Goal: Task Accomplishment & Management: Complete application form

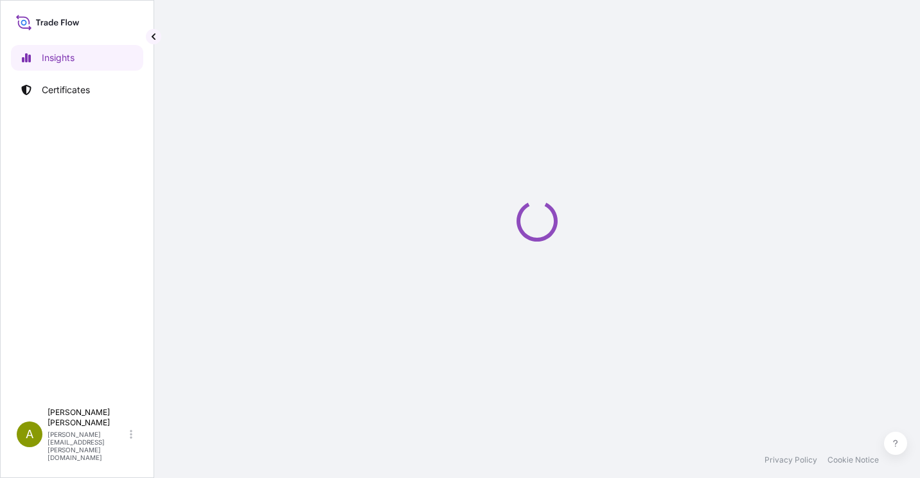
select select "2025"
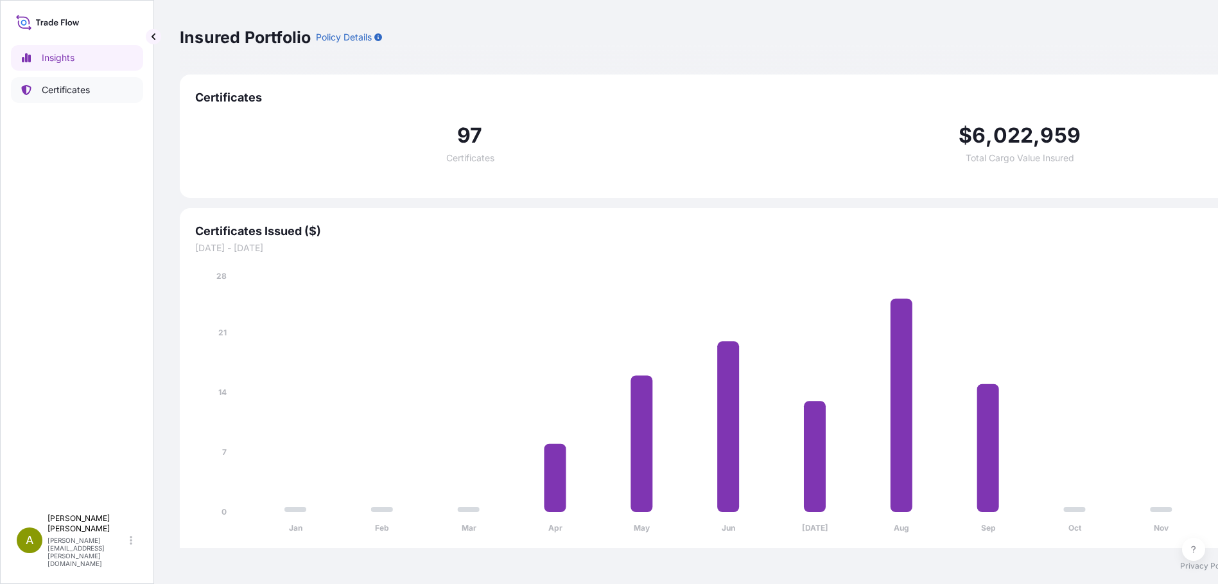
click at [100, 88] on link "Certificates" at bounding box center [77, 90] width 132 height 26
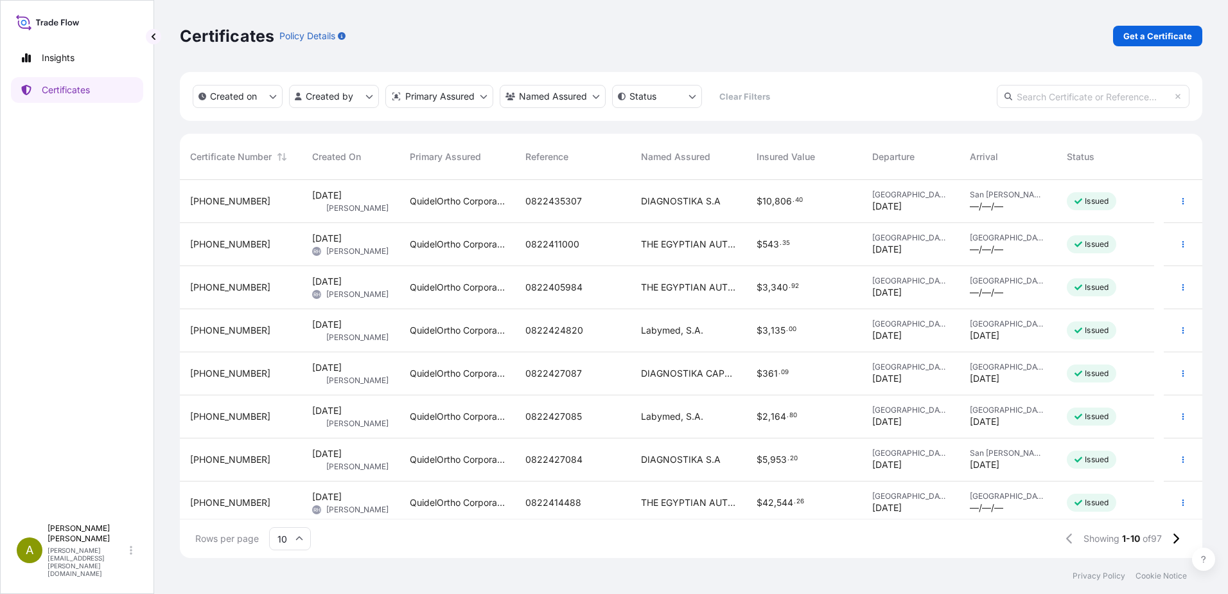
scroll to position [375, 1013]
click at [919, 37] on p "Get a Certificate" at bounding box center [1157, 36] width 69 height 13
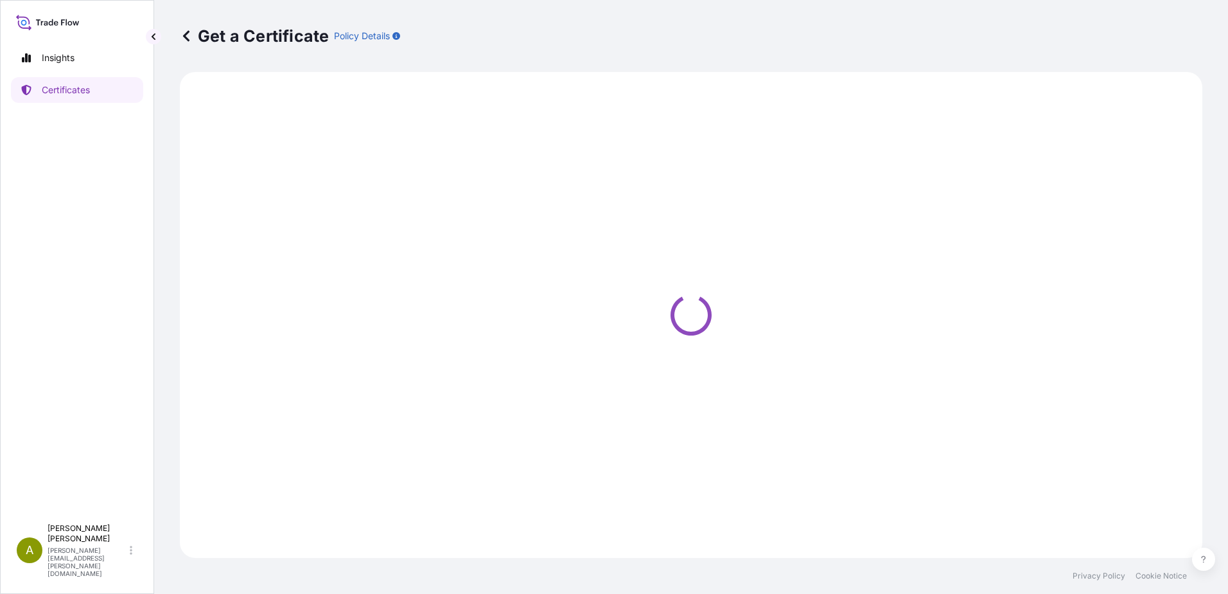
select select "Ocean Vessel"
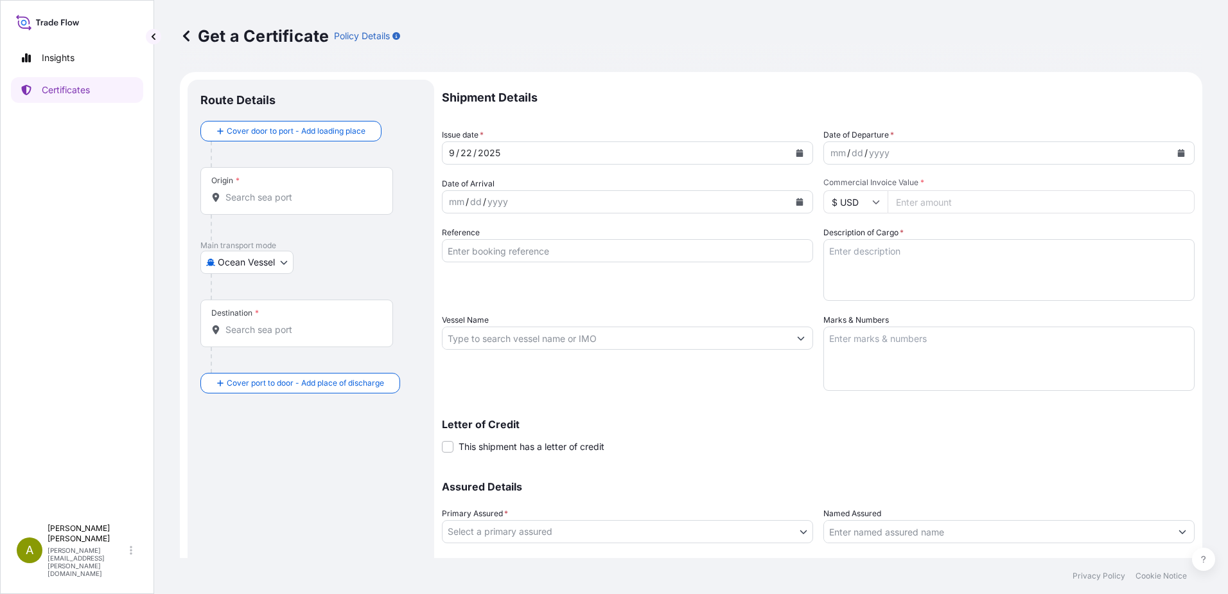
click at [919, 151] on icon "Calendar" at bounding box center [1181, 153] width 7 height 8
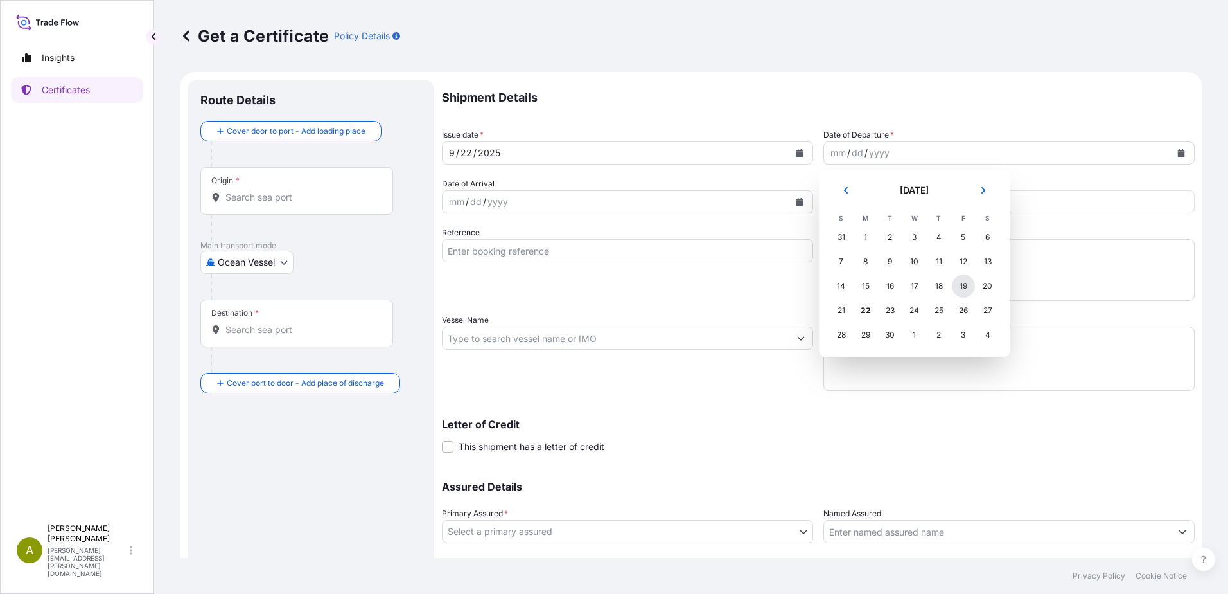
click at [919, 285] on div "19" at bounding box center [963, 285] width 23 height 23
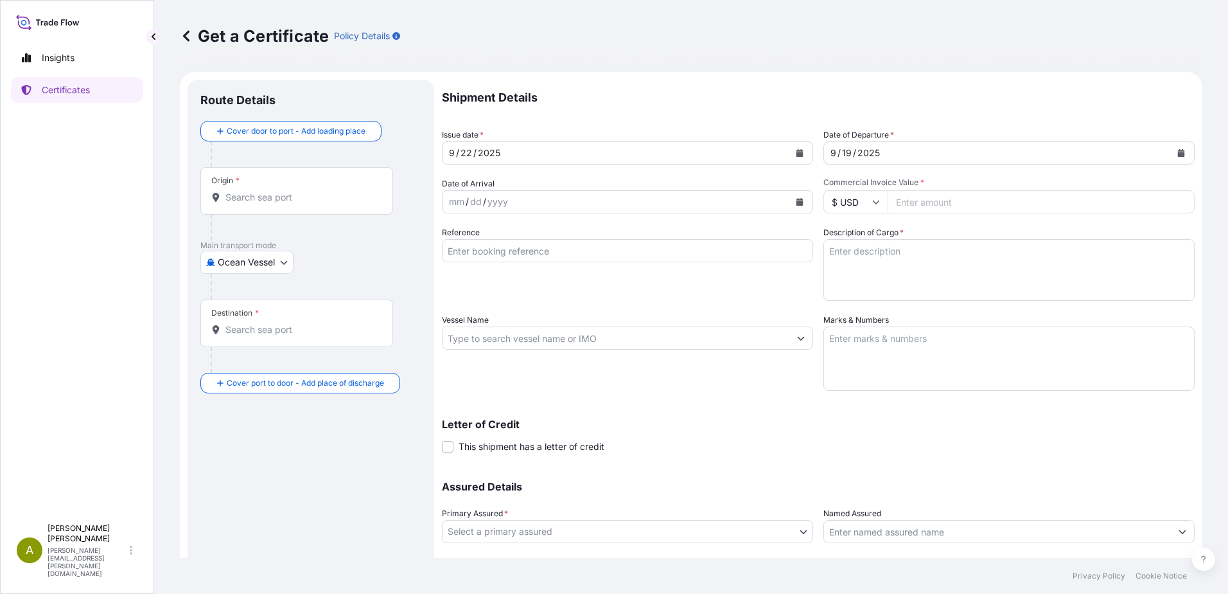
click at [919, 207] on input "Commercial Invoice Value *" at bounding box center [1041, 201] width 307 height 23
click at [919, 198] on input "Commercial Invoice Value *" at bounding box center [1041, 201] width 307 height 23
type input "391428.42"
click at [919, 227] on div "Description of Cargo *" at bounding box center [1008, 263] width 371 height 75
click at [919, 210] on input "391428.42" at bounding box center [1041, 201] width 307 height 23
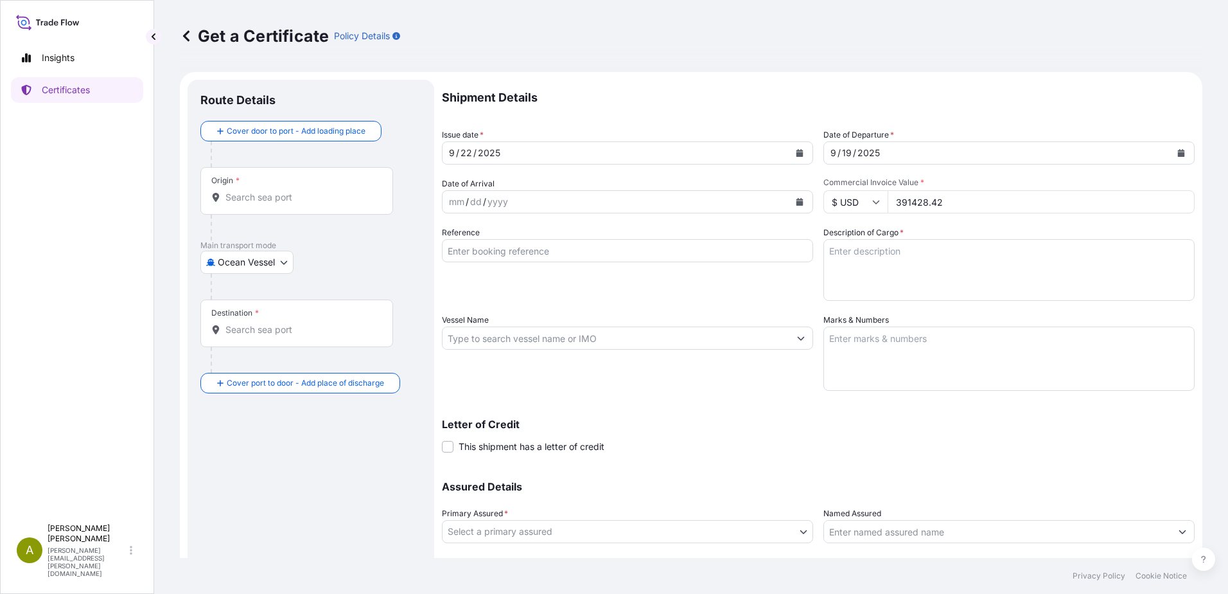
click at [919, 265] on textarea "Description of Cargo *" at bounding box center [1008, 270] width 371 height 62
click at [919, 258] on textarea "Description of Cargo *" at bounding box center [1008, 270] width 371 height 62
paste textarea "Equipment for blood analysis and accessories"
click at [919, 250] on textarea "Equipment for blood analysis and accessories" at bounding box center [1008, 270] width 371 height 62
type textarea "Equipment for blood analysis and accessories"
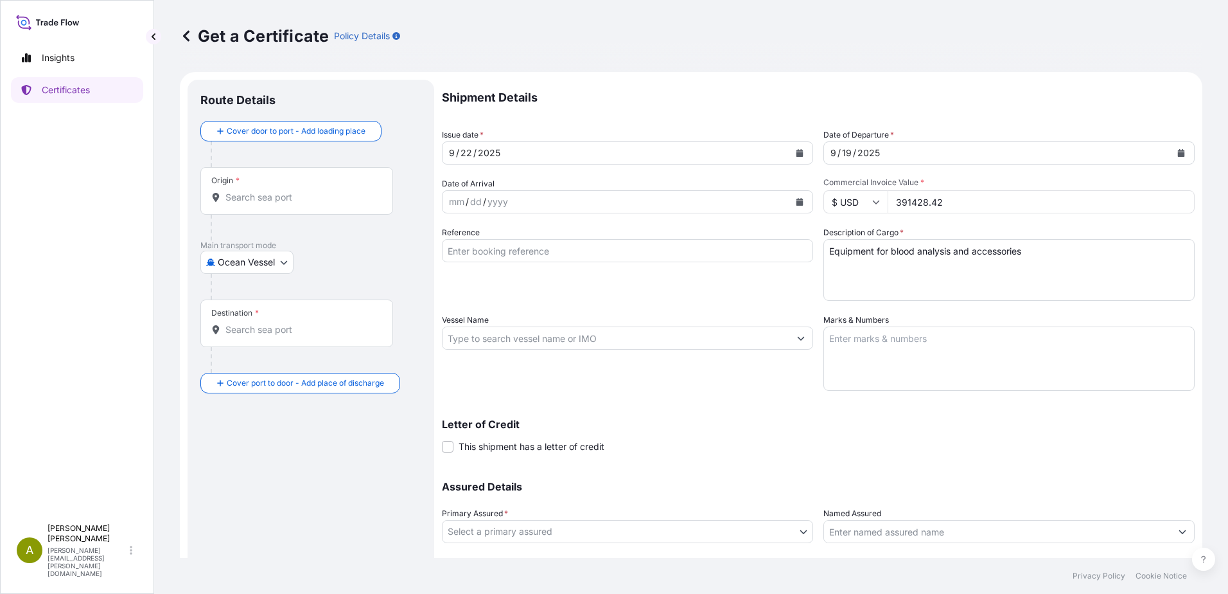
click at [919, 268] on textarea "Equipment for blood analysis and accessories" at bounding box center [1008, 270] width 371 height 62
click at [919, 353] on textarea "Marks & Numbers" at bounding box center [1008, 358] width 371 height 64
paste textarea "0822399262"
click at [919, 350] on textarea "0822399262 /" at bounding box center [1008, 358] width 371 height 64
paste textarea "0822354310"
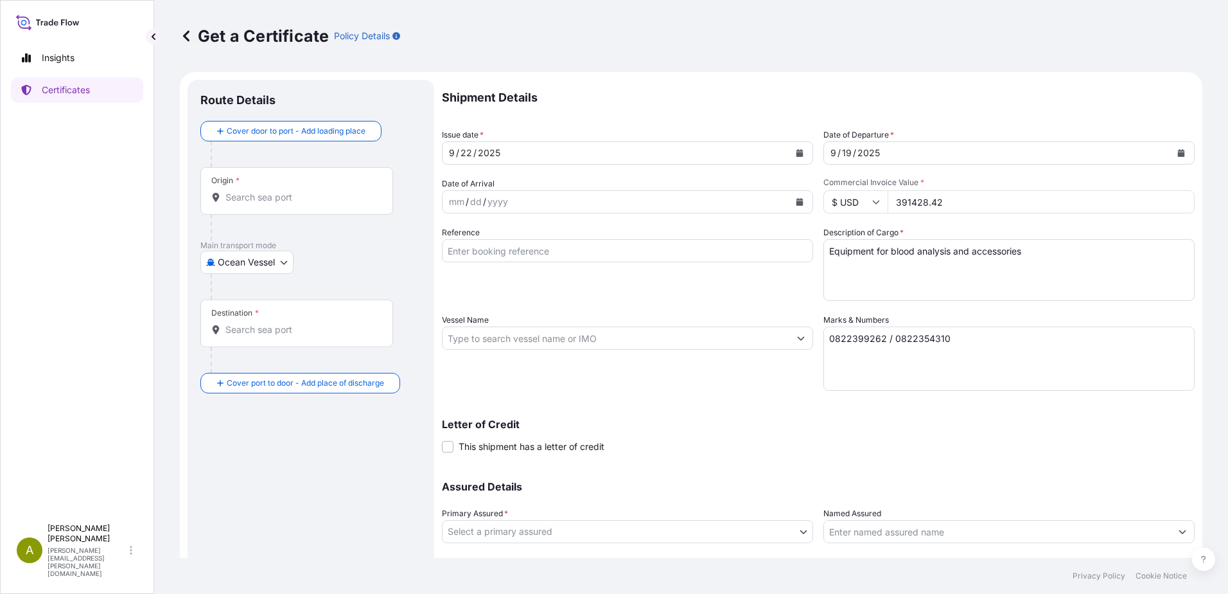
click at [919, 341] on textarea "0822399262 / 0822354310" at bounding box center [1008, 358] width 371 height 64
paste textarea "0822399263"
click at [919, 353] on textarea "0822399262 / 0822354310 / 0822399263" at bounding box center [1008, 358] width 371 height 64
paste textarea "0822399264"
click at [919, 347] on textarea "0822399262 / 0822354310 / 0822399263 / 0822399264" at bounding box center [1008, 358] width 371 height 64
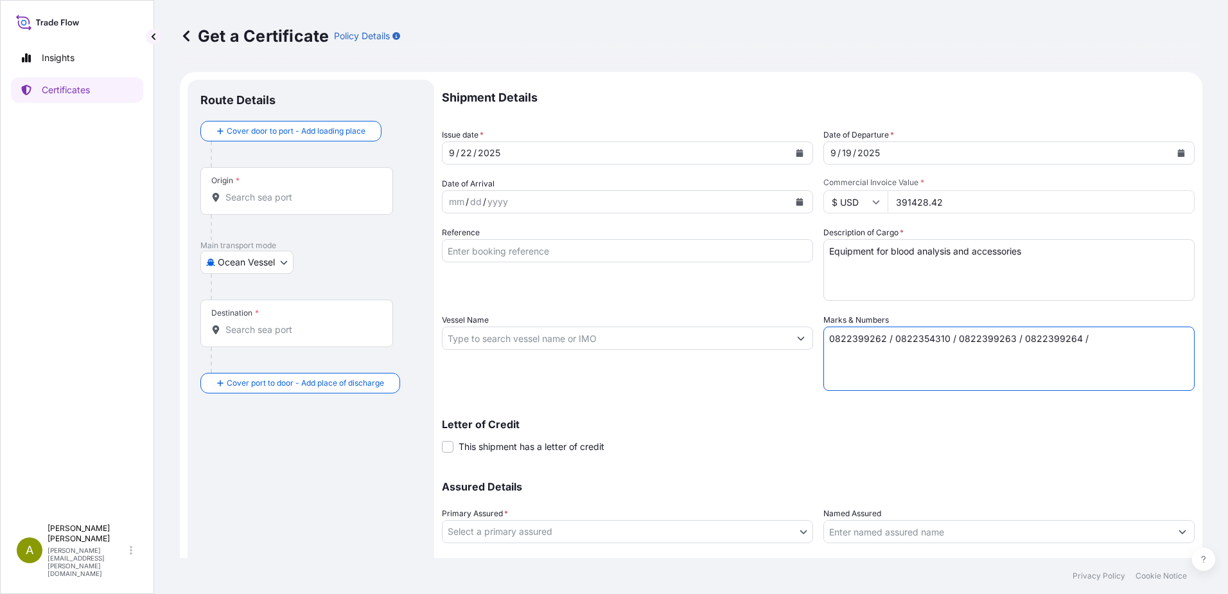
paste textarea "0822399889"
type textarea "0822399262 / 0822354310 / 0822399263 / 0822399264 / 0822399889"
click at [854, 446] on div "Letter of Credit This shipment has a letter of credit Letter of credit * Letter…" at bounding box center [818, 436] width 753 height 34
click at [591, 333] on input "Vessel Name" at bounding box center [616, 337] width 347 height 23
click at [589, 247] on input "Reference" at bounding box center [627, 250] width 371 height 23
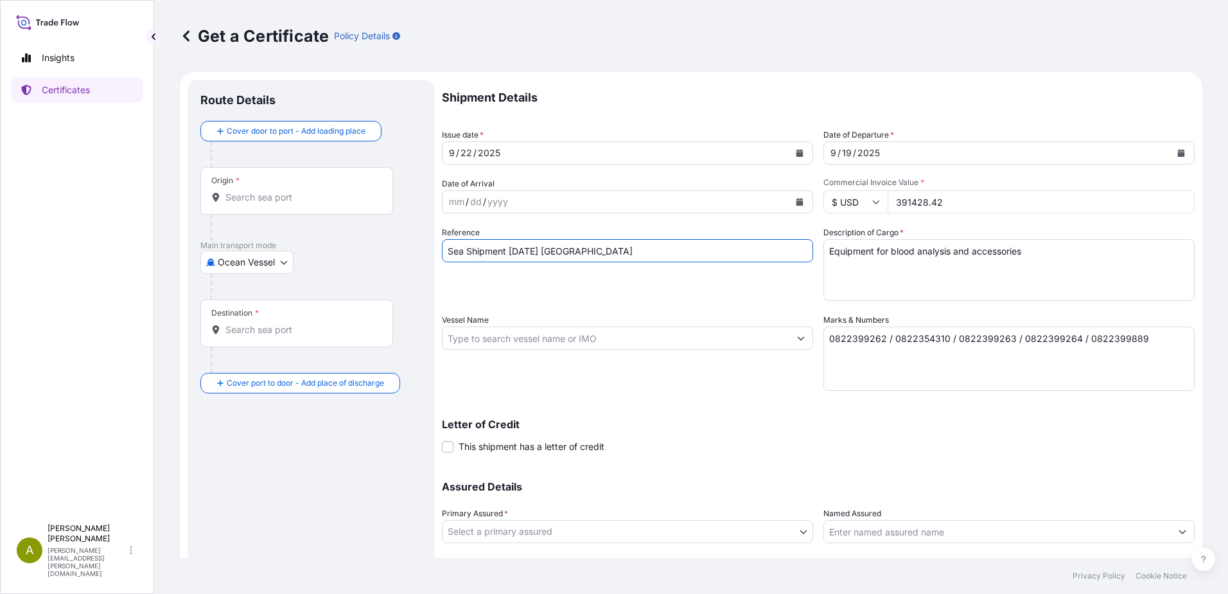
type input "Sea Shipment September 2025 Saudi"
click at [744, 275] on div "Reference Sea Shipment September 2025 Saudi" at bounding box center [627, 263] width 371 height 75
click at [565, 335] on input "Vessel Name" at bounding box center [616, 337] width 347 height 23
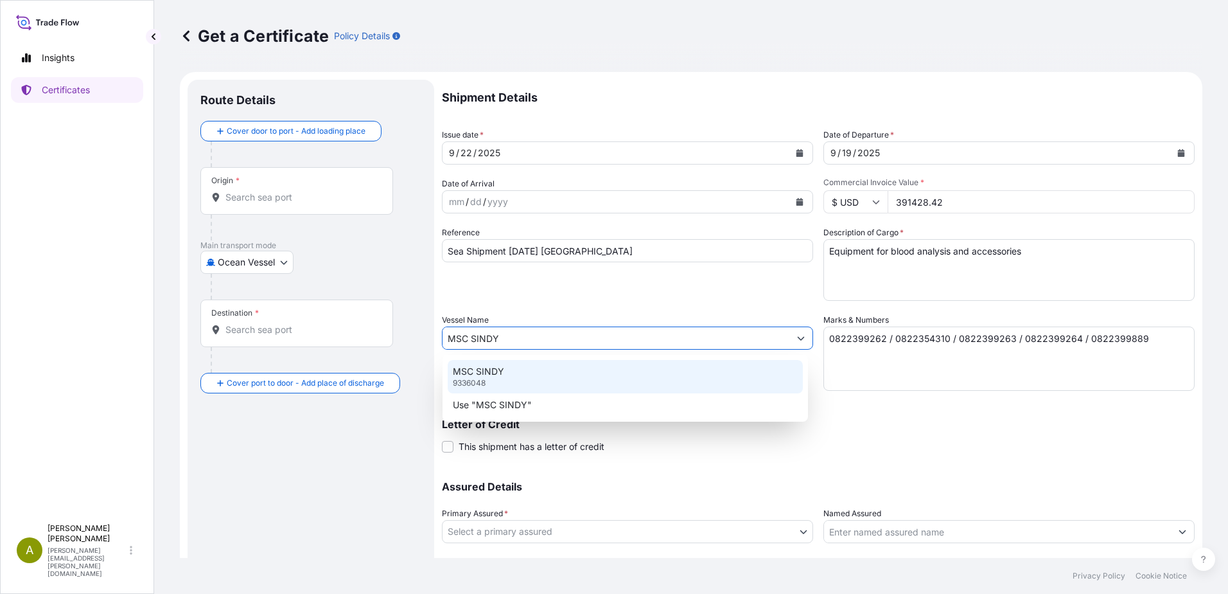
click at [566, 374] on div "MSC SINDY 9336048" at bounding box center [625, 376] width 355 height 33
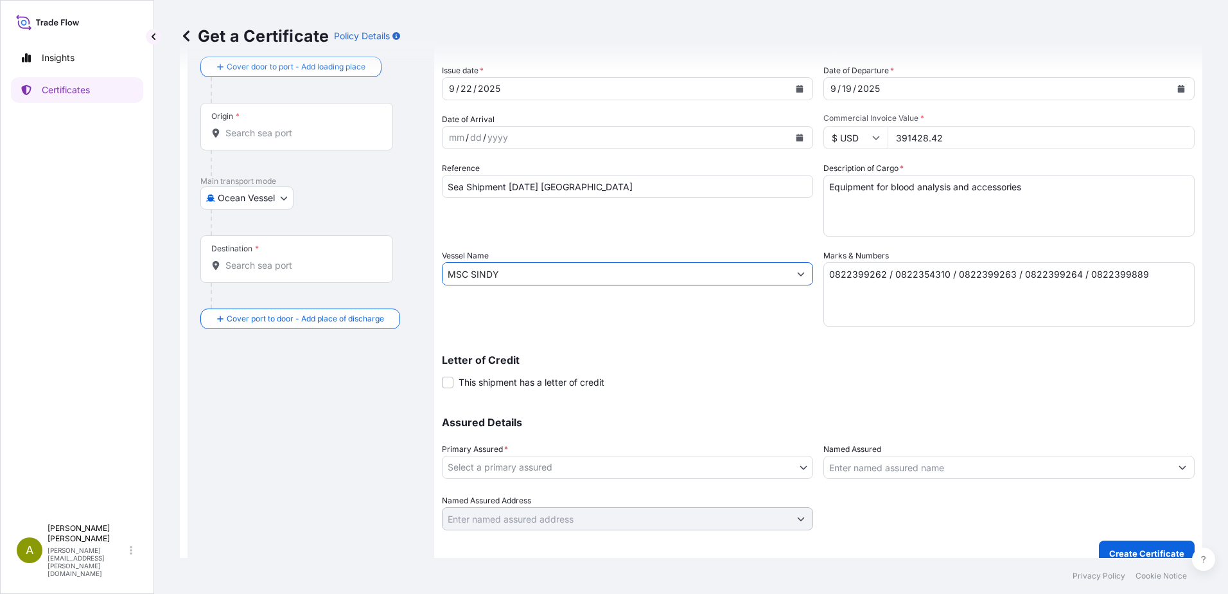
scroll to position [80, 0]
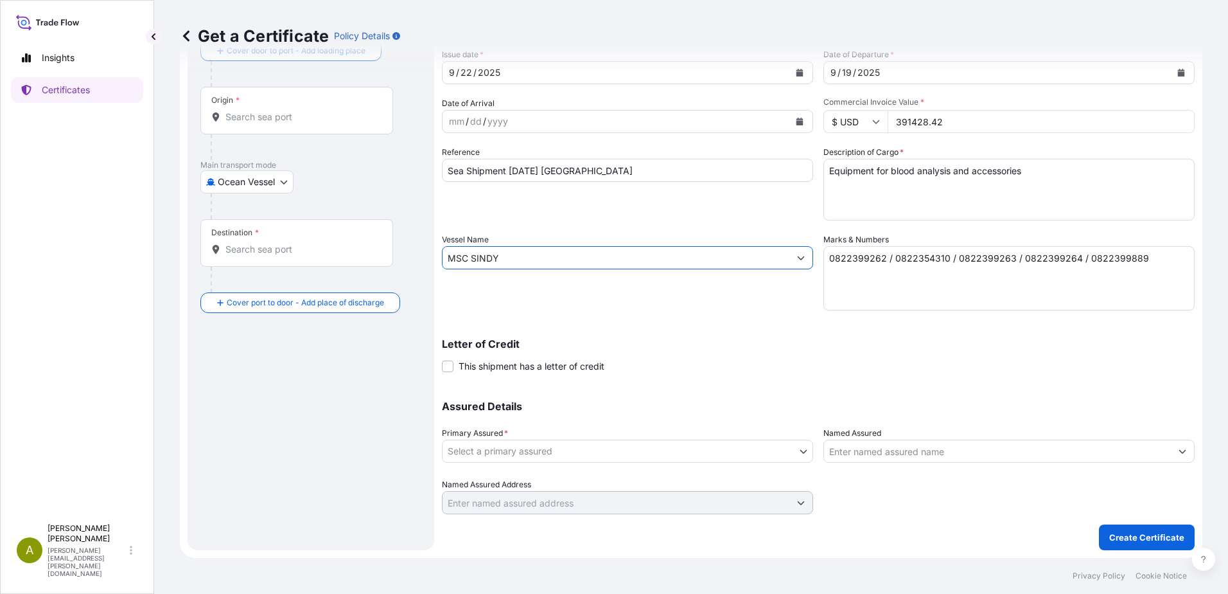
type input "MSC SINDY"
click at [742, 454] on body "2 options available. Insights Certificates A Audrey Nierengarten audrey.niereng…" at bounding box center [614, 297] width 1228 height 594
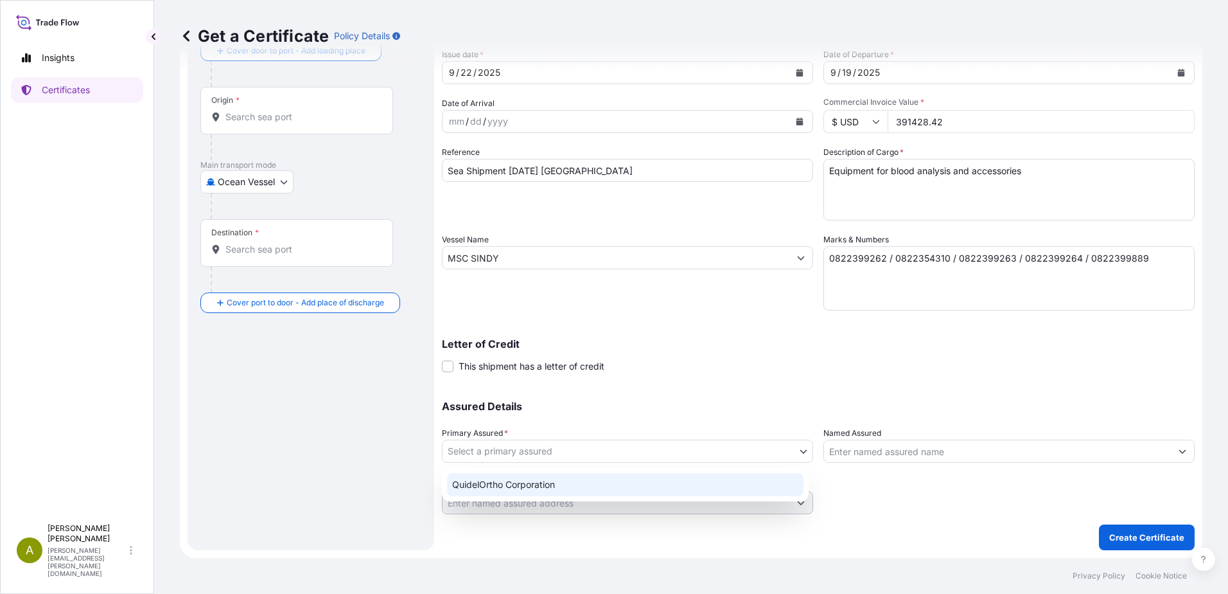
click at [649, 477] on div "QuidelOrtho Corporation" at bounding box center [625, 484] width 356 height 23
select select "31549"
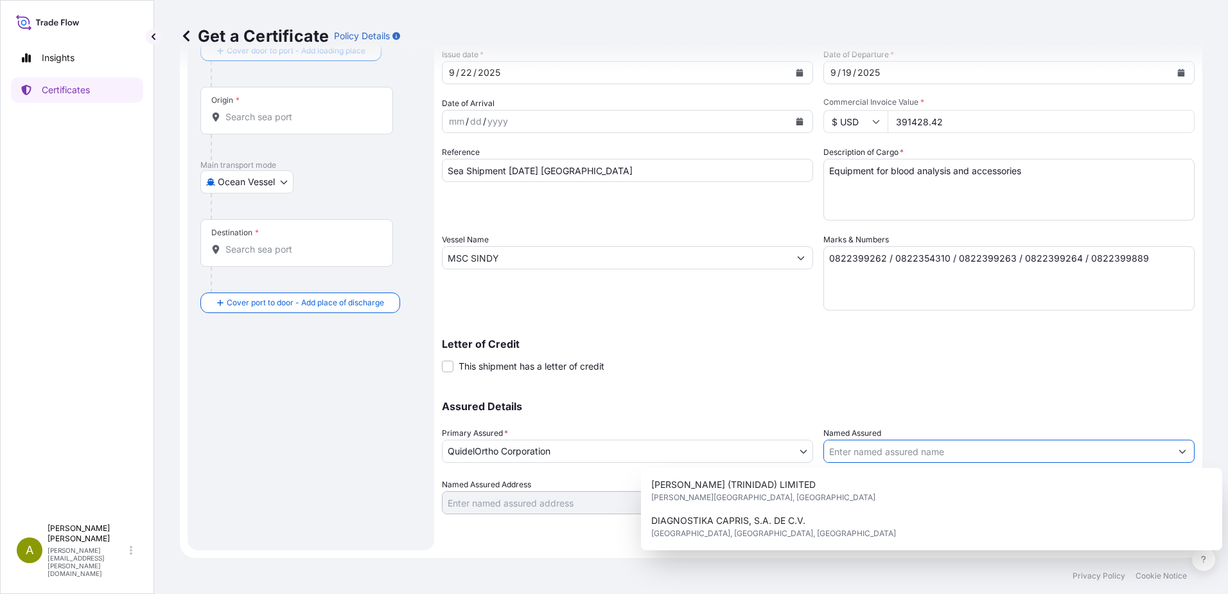
click at [919, 453] on input "Named Assured" at bounding box center [997, 450] width 347 height 23
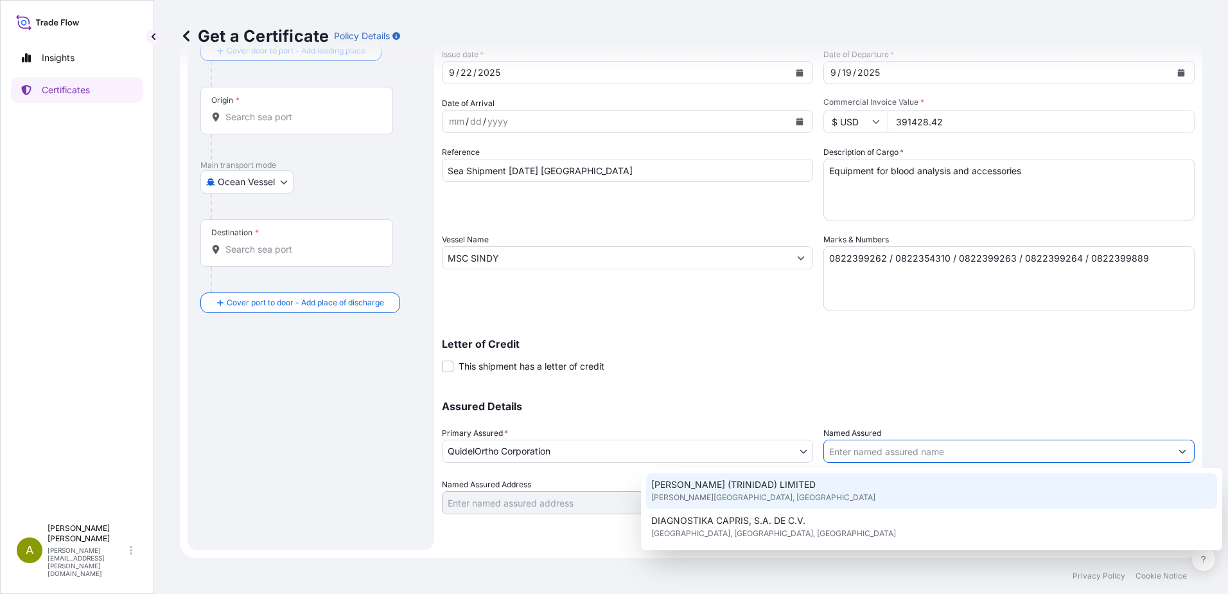
click at [919, 380] on div "Shipment Details Issue date * 9 / 22 / 2025 Date of Departure * 9 / 19 / 2025 D…" at bounding box center [818, 256] width 753 height 514
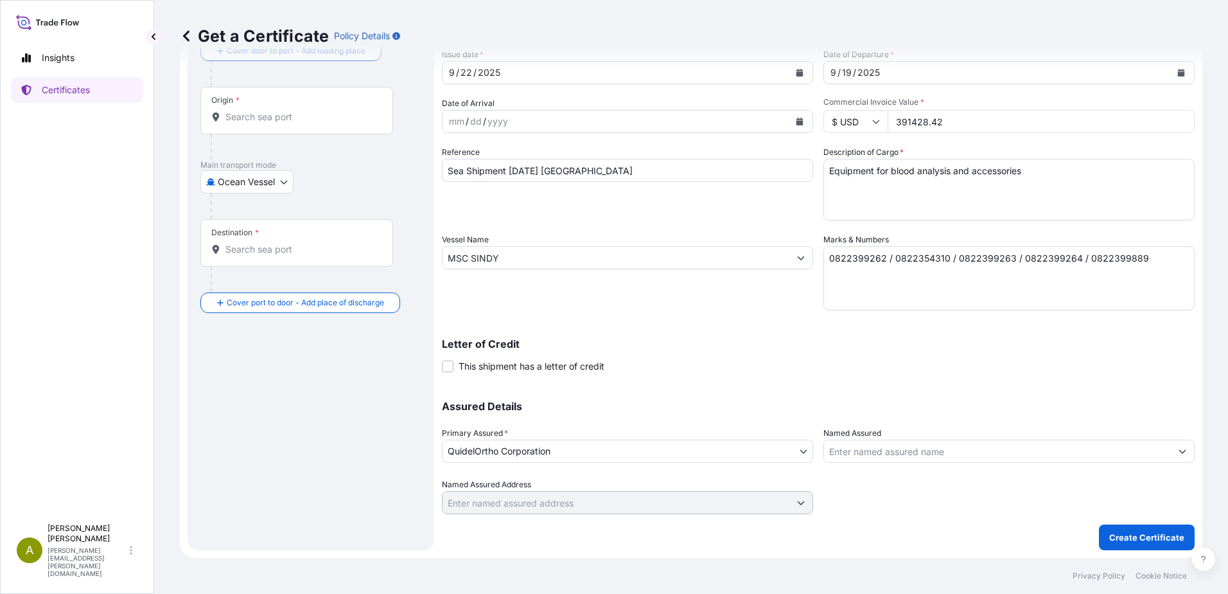
click at [919, 453] on input "Named Assured" at bounding box center [997, 450] width 347 height 23
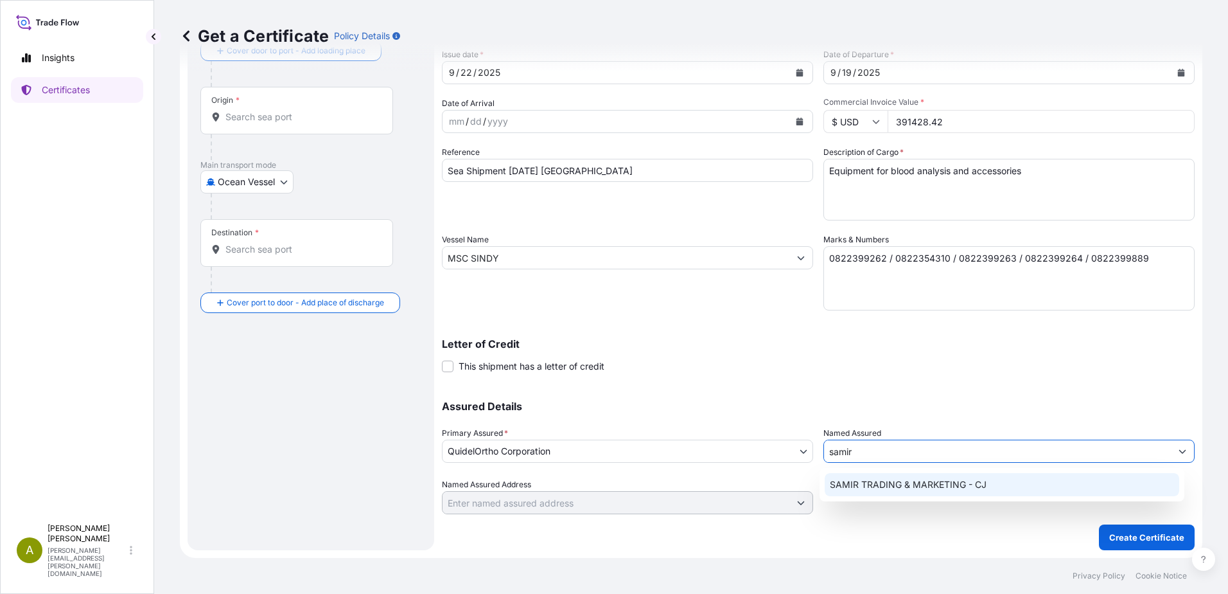
click at [919, 477] on div "SAMIR TRADING & MARKETING - CJ" at bounding box center [1002, 484] width 355 height 23
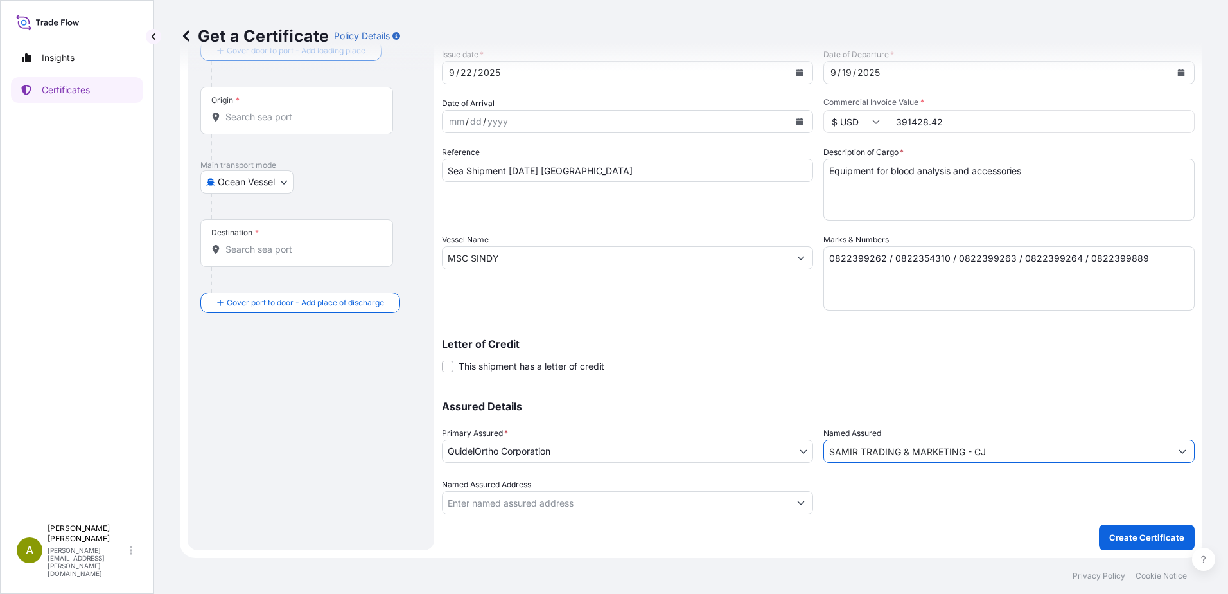
type input "SAMIR TRADING & MARKETING - CJ"
click at [851, 348] on p "Letter of Credit" at bounding box center [818, 344] width 753 height 10
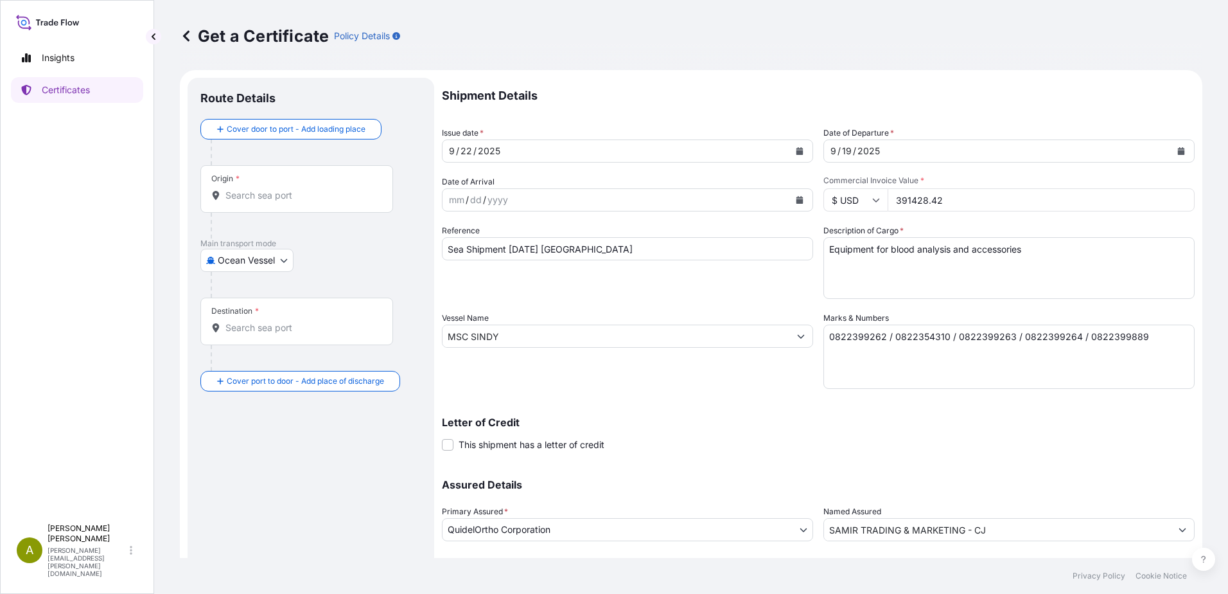
scroll to position [0, 0]
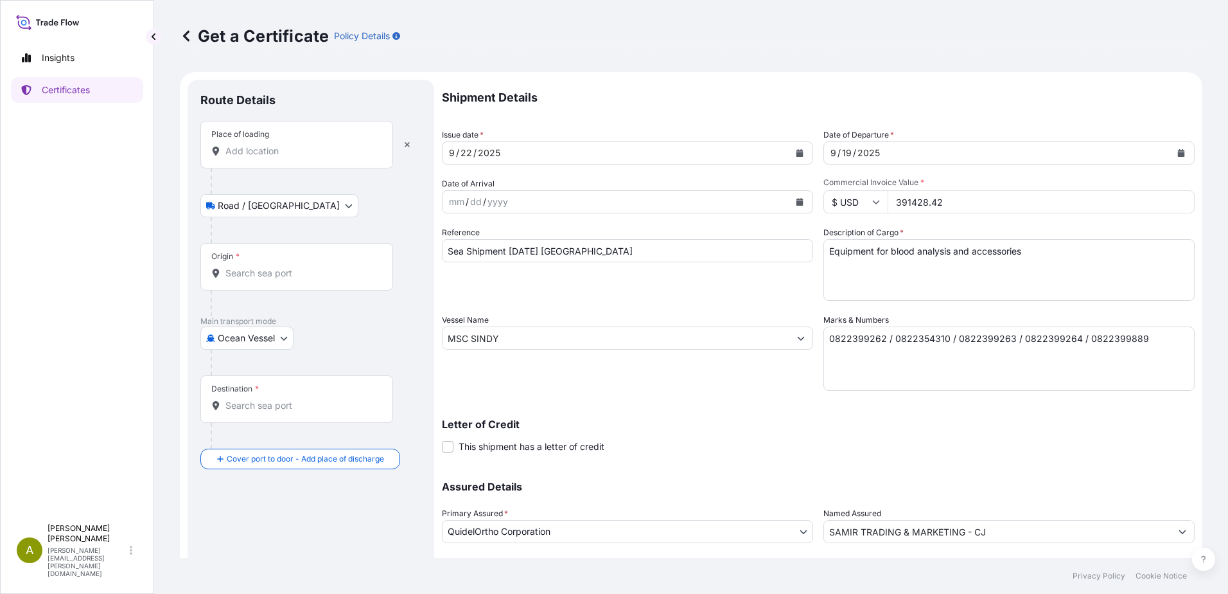
click at [288, 161] on div "Place of loading" at bounding box center [296, 145] width 193 height 48
click at [288, 157] on input "Place of loading" at bounding box center [301, 151] width 152 height 13
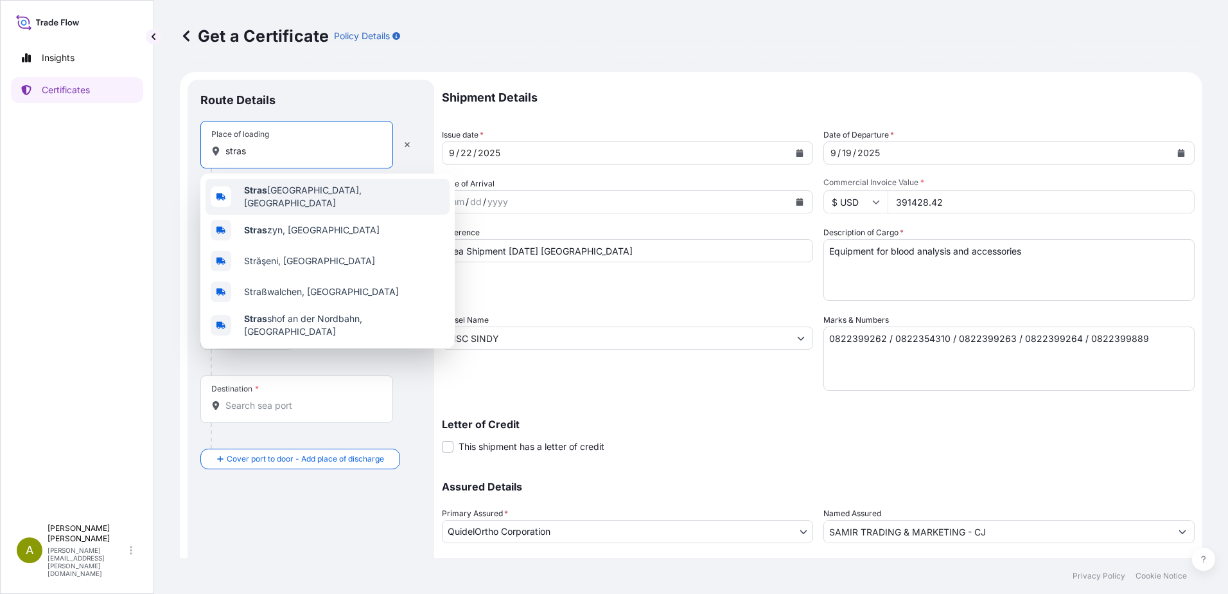
click at [299, 197] on span "Stras bourg, France" at bounding box center [344, 197] width 200 height 26
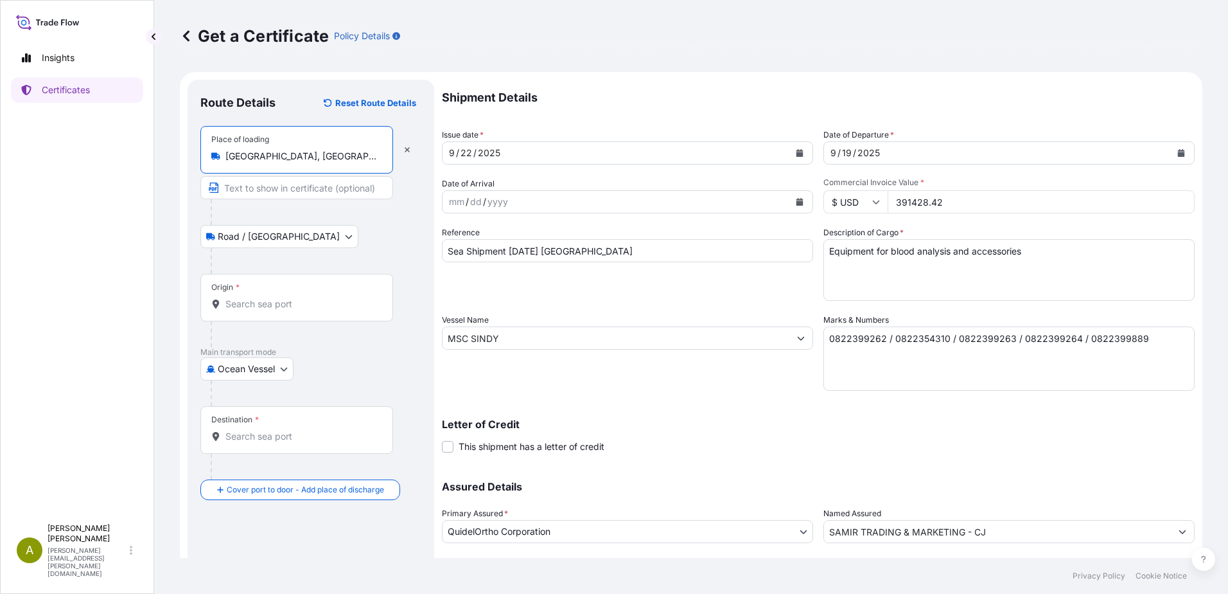
type input "[GEOGRAPHIC_DATA], [GEOGRAPHIC_DATA]"
click at [281, 303] on input "Origin *" at bounding box center [301, 303] width 152 height 13
click at [327, 313] on div "Origin *" at bounding box center [296, 298] width 193 height 48
click at [327, 310] on input "Origin * Please select an origin" at bounding box center [301, 303] width 152 height 13
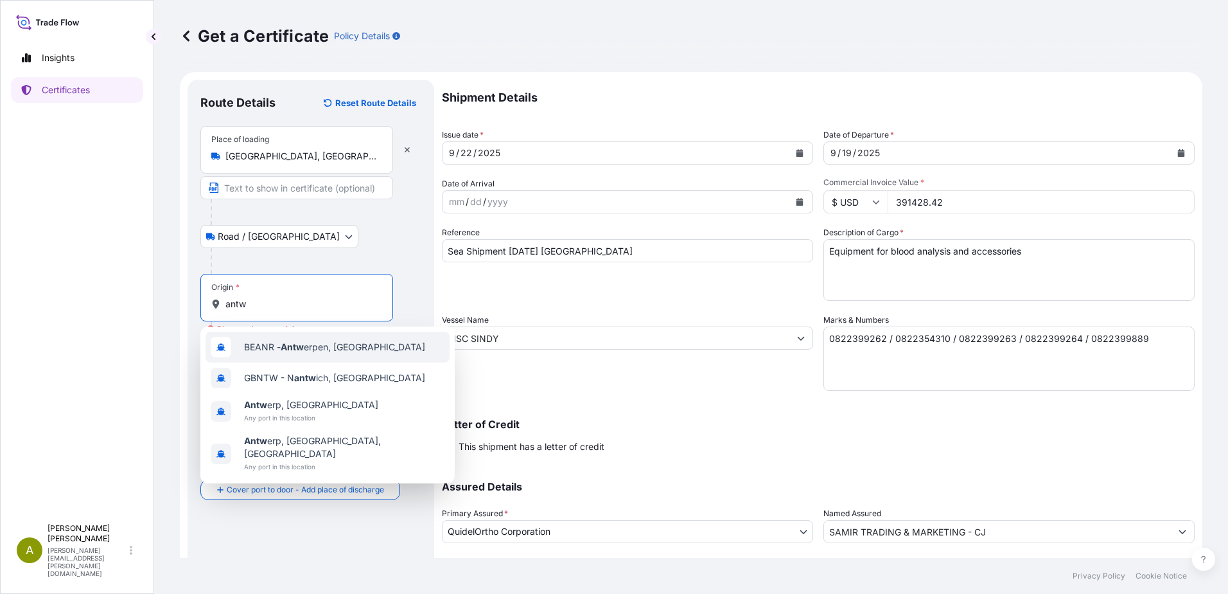
click at [352, 349] on span "BEANR - Antw erpen, Belgium" at bounding box center [334, 346] width 181 height 13
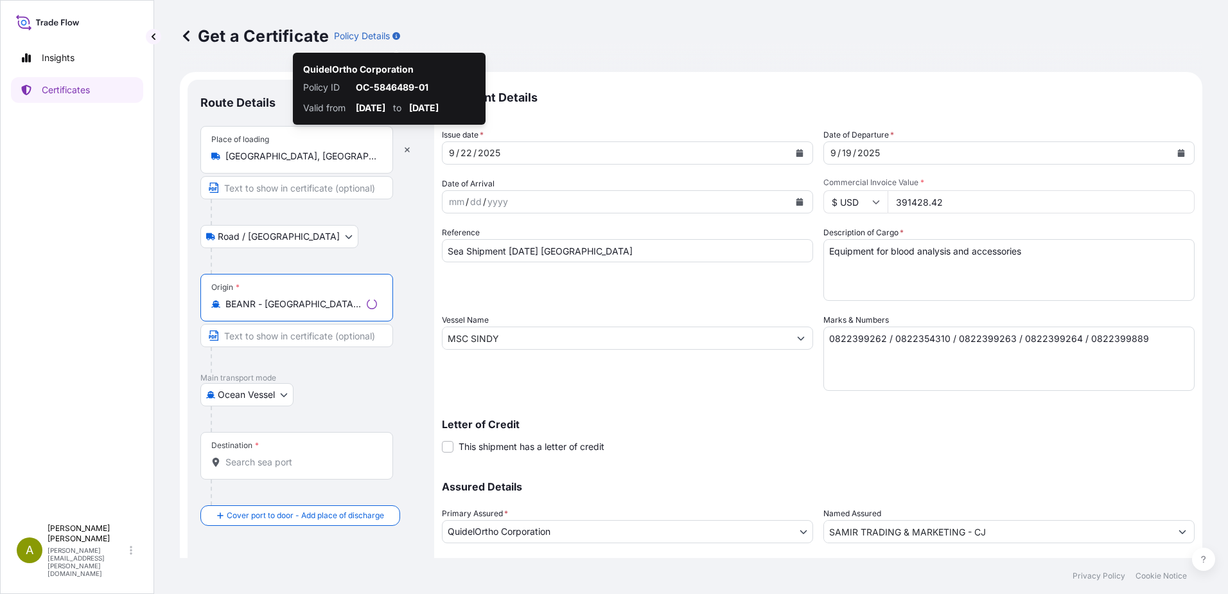
type input "BEANR - Antwerpen, Belgium"
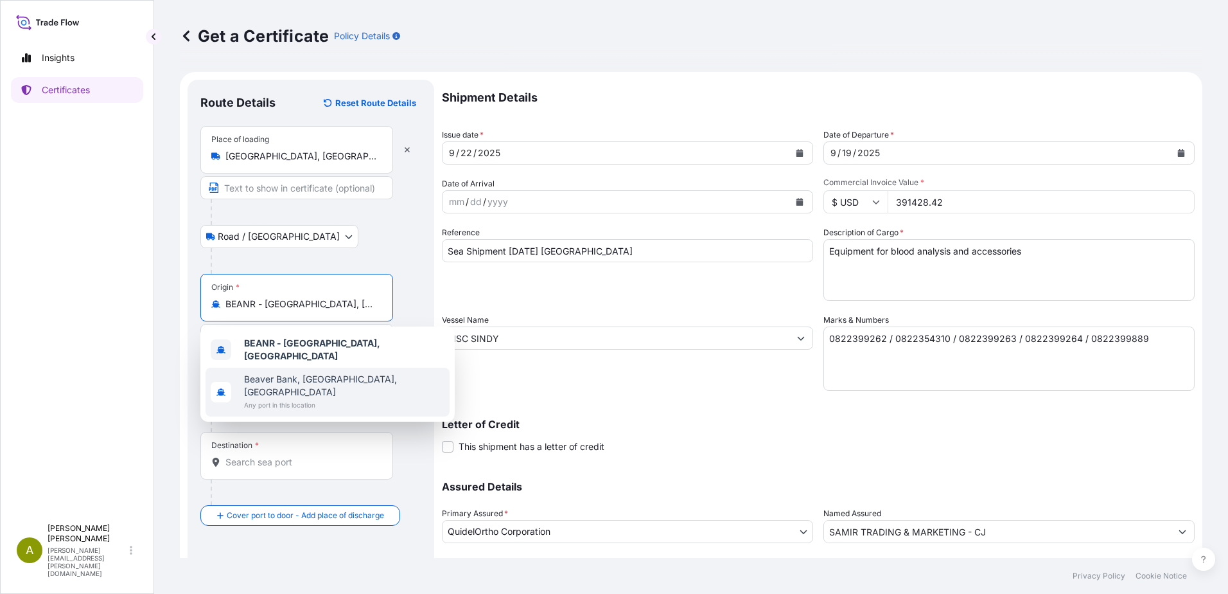
click at [623, 409] on div "Letter of Credit This shipment has a letter of credit Letter of credit * Letter…" at bounding box center [818, 427] width 753 height 49
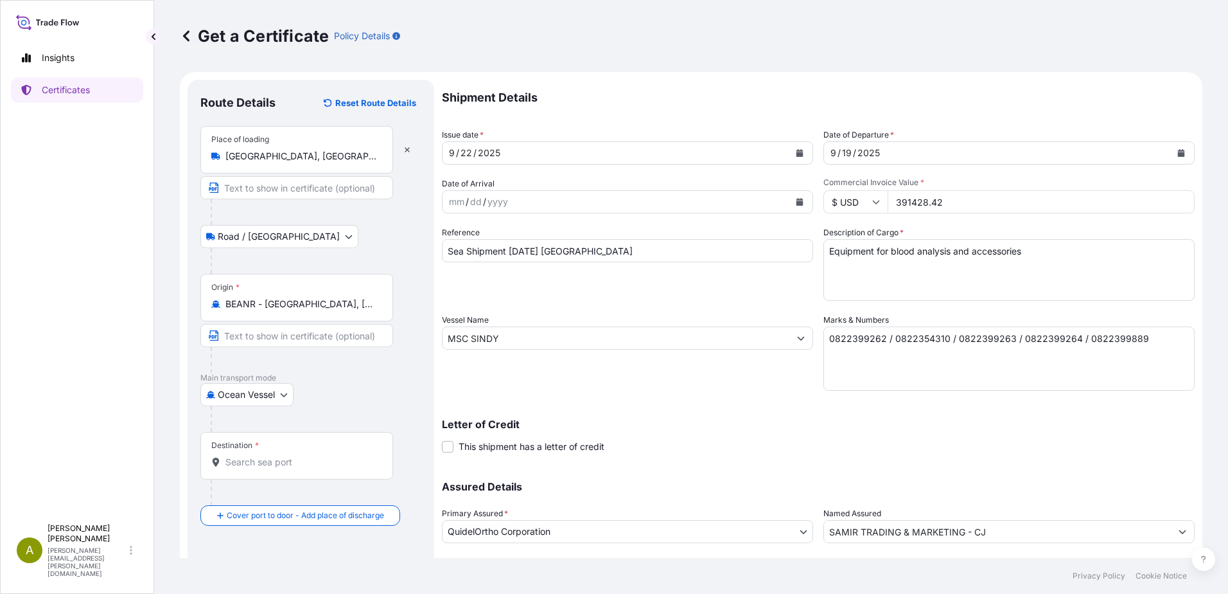
click at [313, 465] on input "Destination *" at bounding box center [301, 461] width 152 height 13
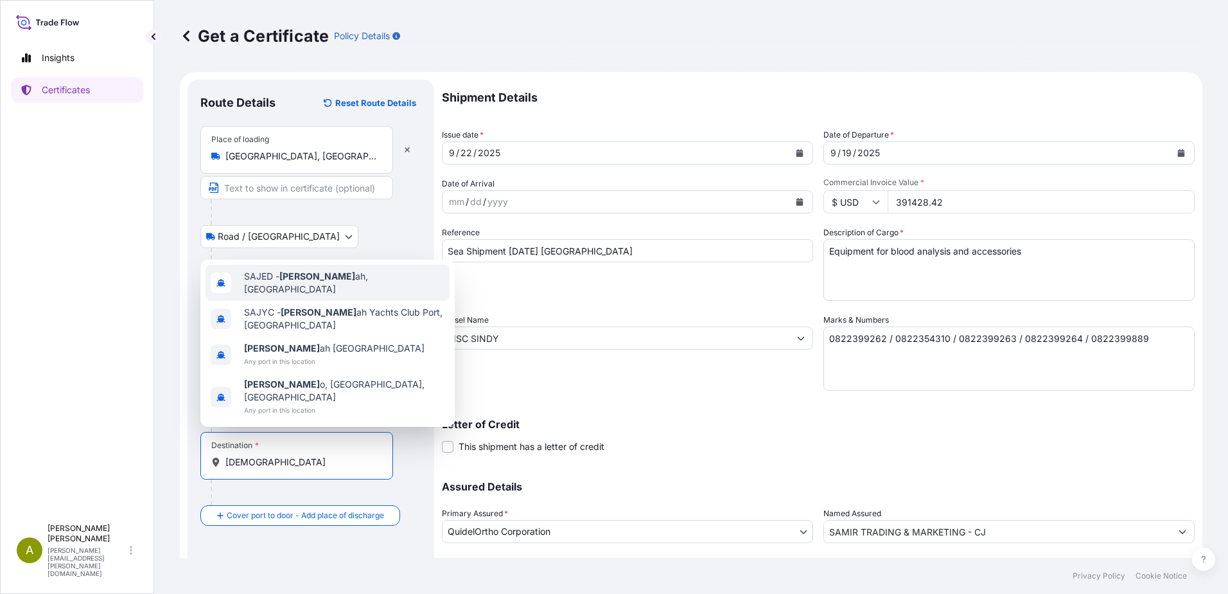
click at [351, 295] on span "SAJED - Jedd ah, Saudi Arabia" at bounding box center [344, 283] width 200 height 26
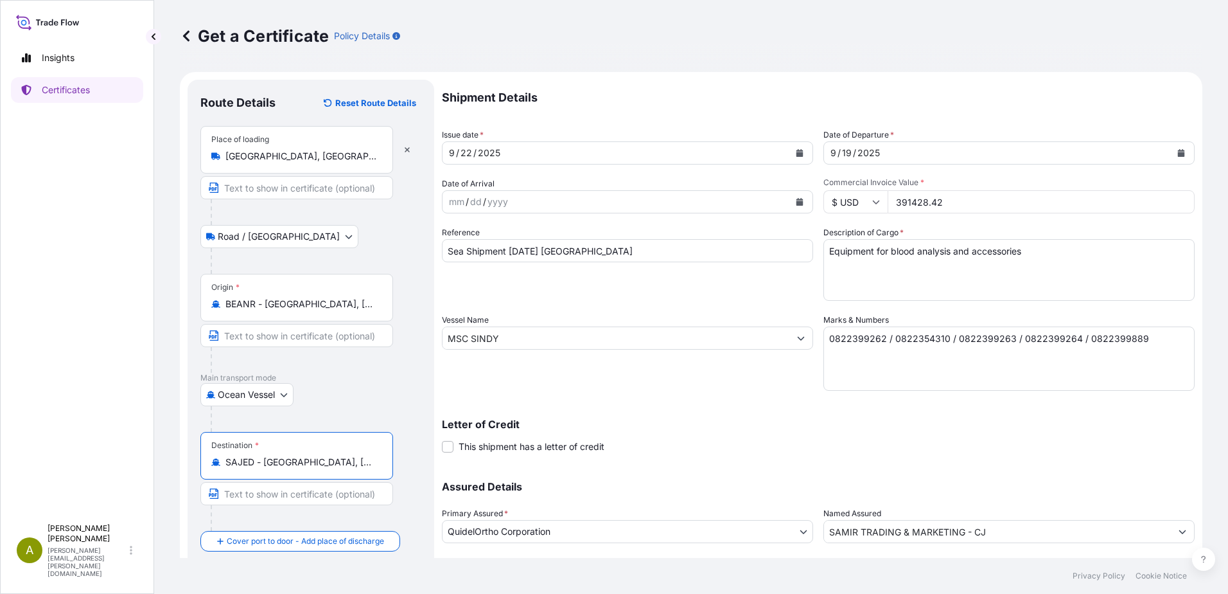
type input "SAJED - Jeddah, Saudi Arabia"
click at [669, 451] on div "Letter of Credit This shipment has a letter of credit Letter of credit * Letter…" at bounding box center [818, 436] width 753 height 34
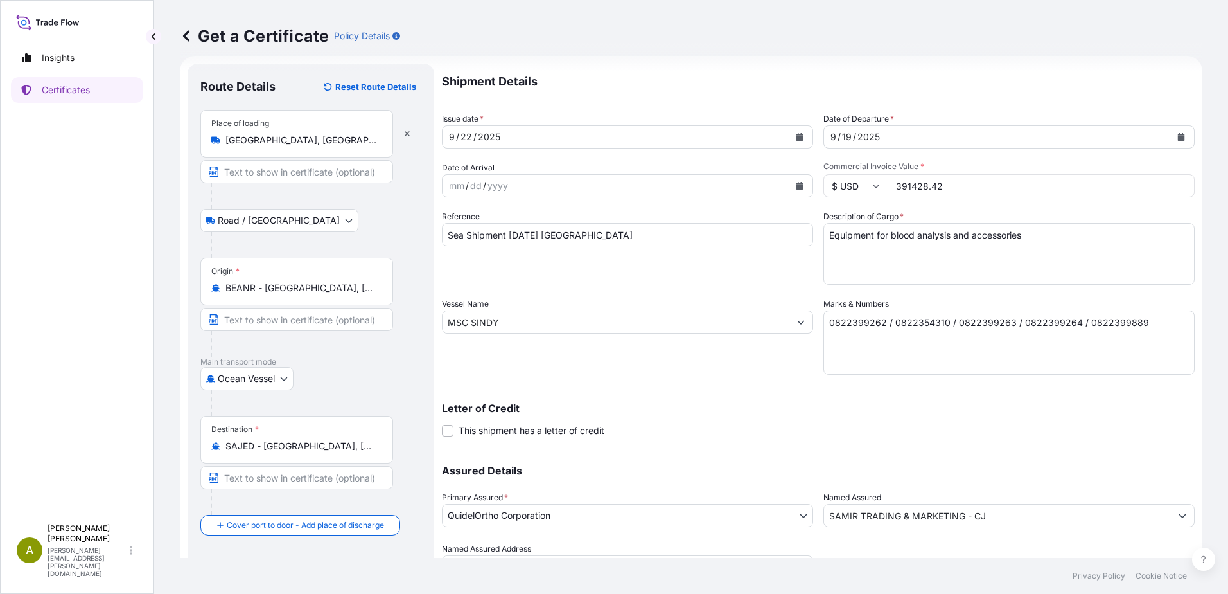
scroll to position [80, 0]
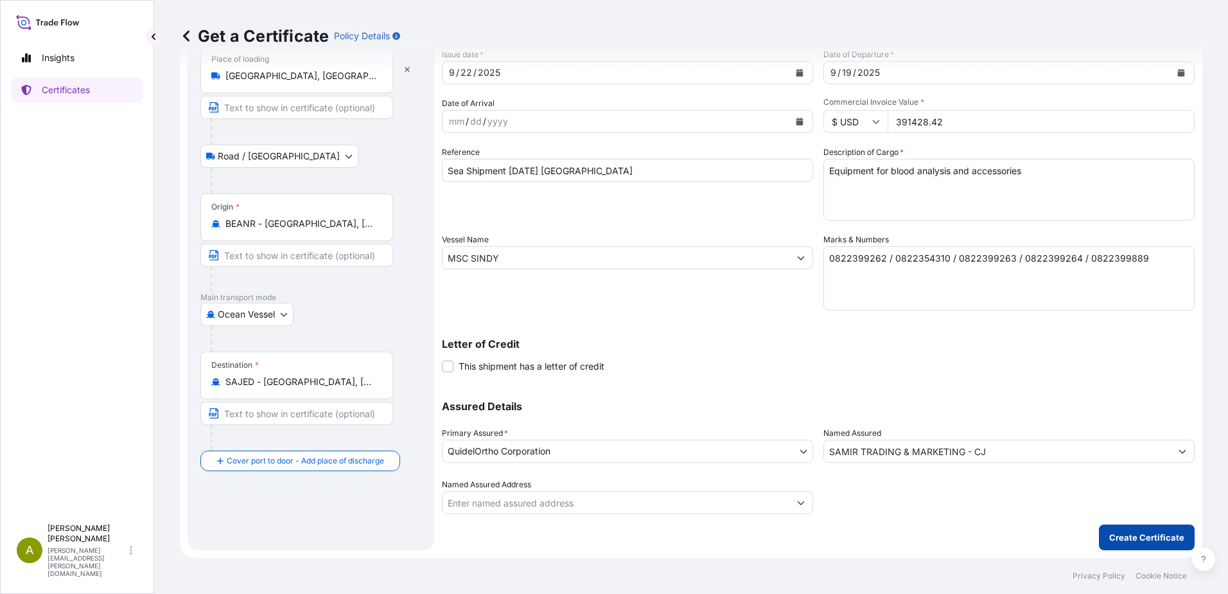
click at [919, 477] on p "Create Certificate" at bounding box center [1146, 537] width 75 height 13
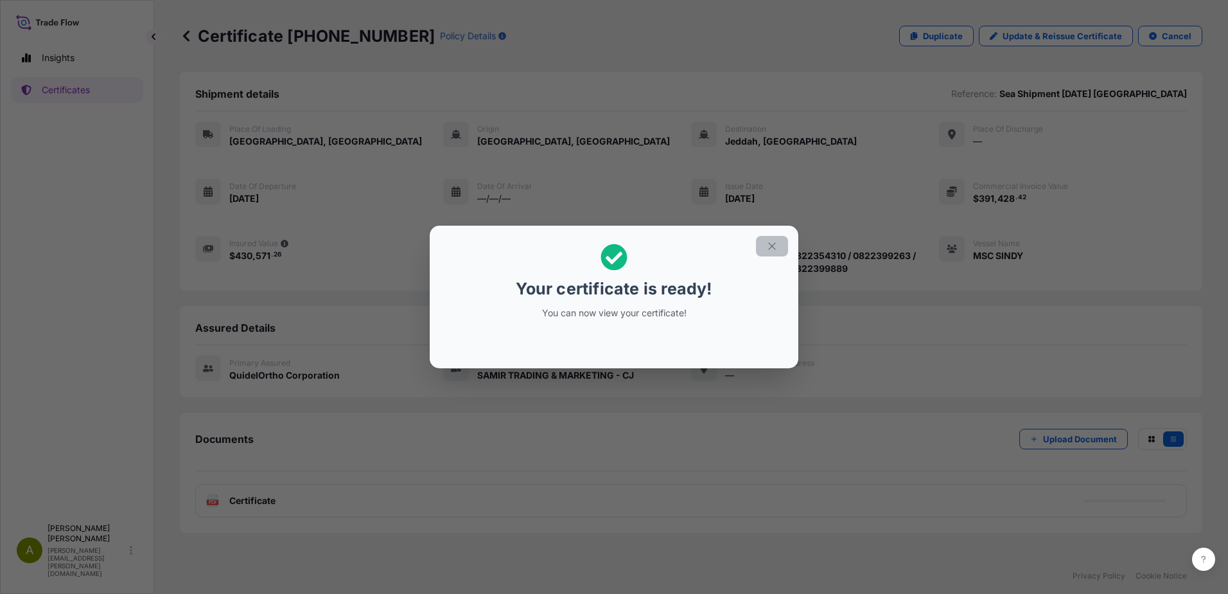
click at [775, 251] on icon "button" at bounding box center [772, 246] width 12 height 12
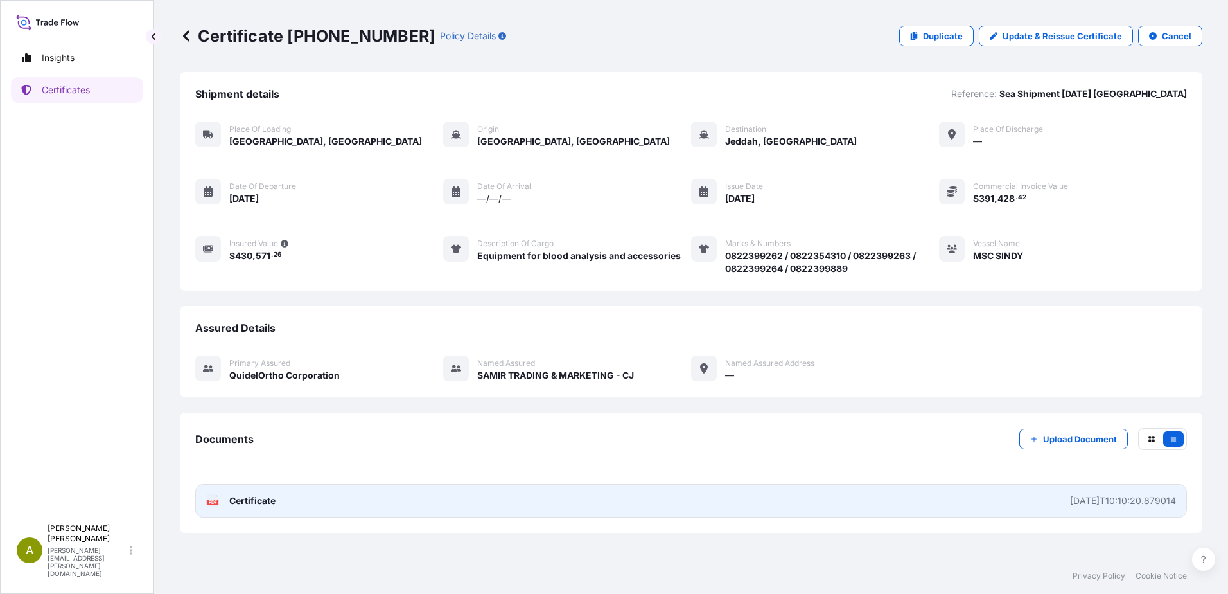
click at [919, 477] on div "2025-09-22T10:10:20.879014" at bounding box center [1123, 500] width 106 height 13
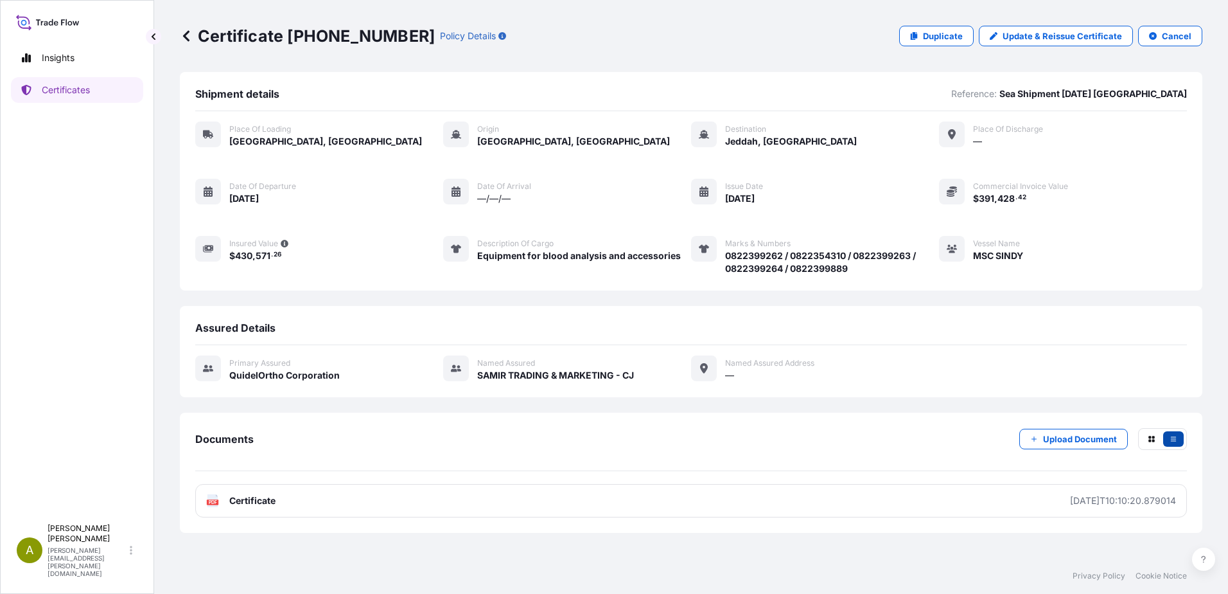
click at [919, 435] on button "button" at bounding box center [1173, 438] width 21 height 15
click at [742, 455] on div "Documents Upload Document" at bounding box center [691, 449] width 992 height 43
click at [919, 41] on p "Update & Reissue Certificate" at bounding box center [1062, 36] width 119 height 13
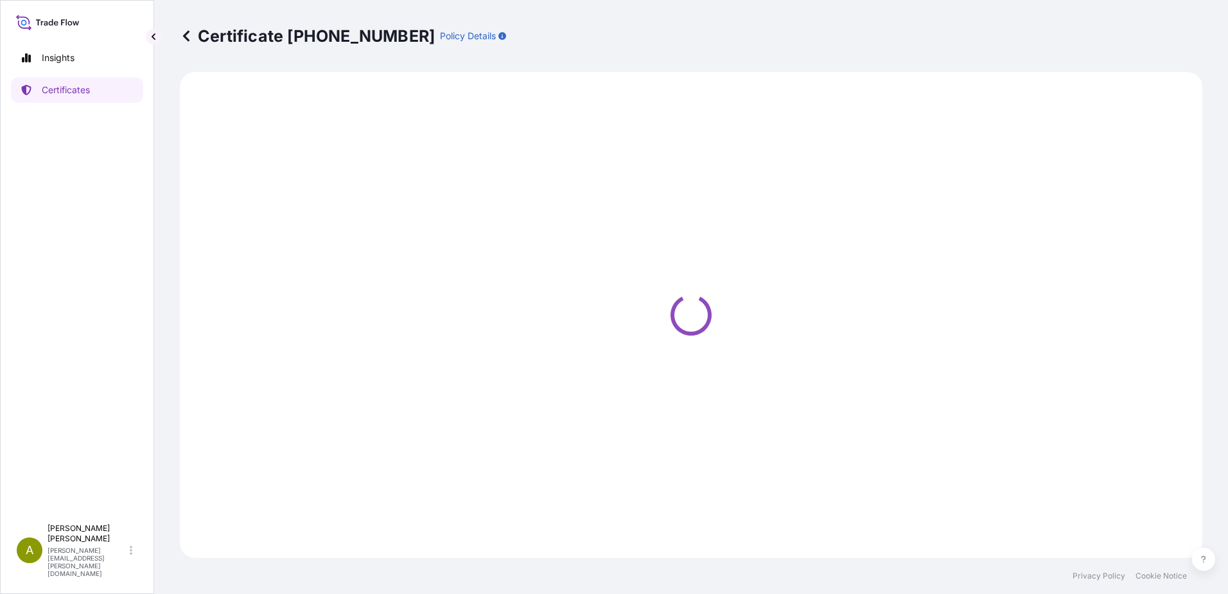
select select "Road / [GEOGRAPHIC_DATA]"
select select "Ocean Vessel"
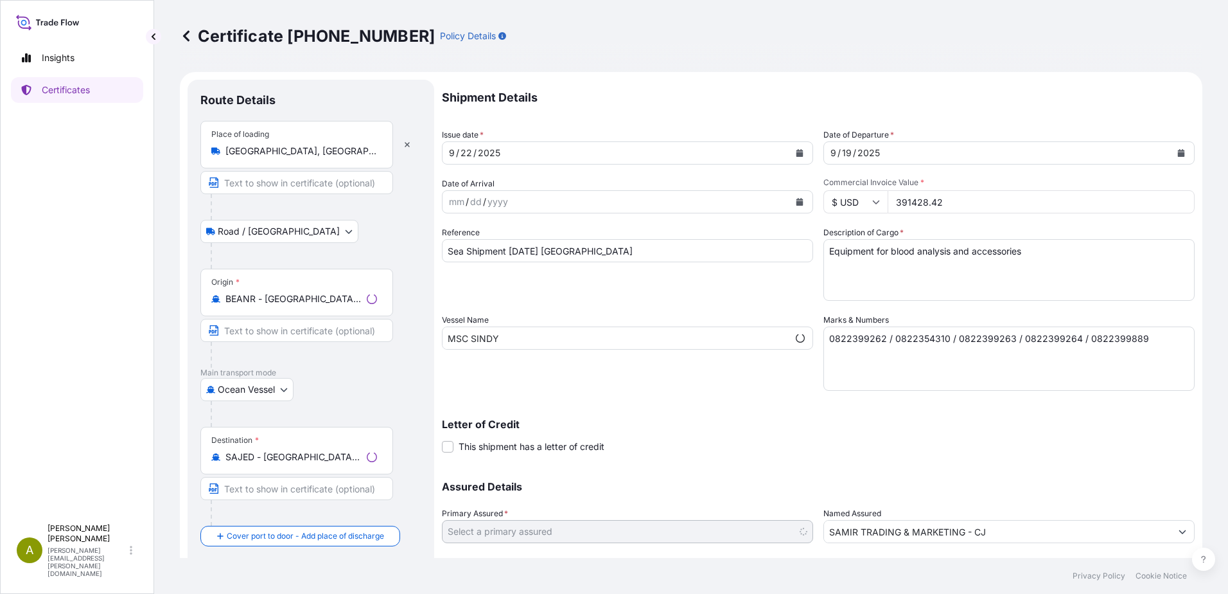
select select "31549"
click at [919, 347] on textarea "0822399262 / 0822354310 / 0822399263 / 0822399264 / 0822399889" at bounding box center [1008, 358] width 371 height 64
paste textarea "0822305163 NO RISK PRIOR TO LOADING AT PORT NO RISK AFTER DISCHARGE AT PORT OF …"
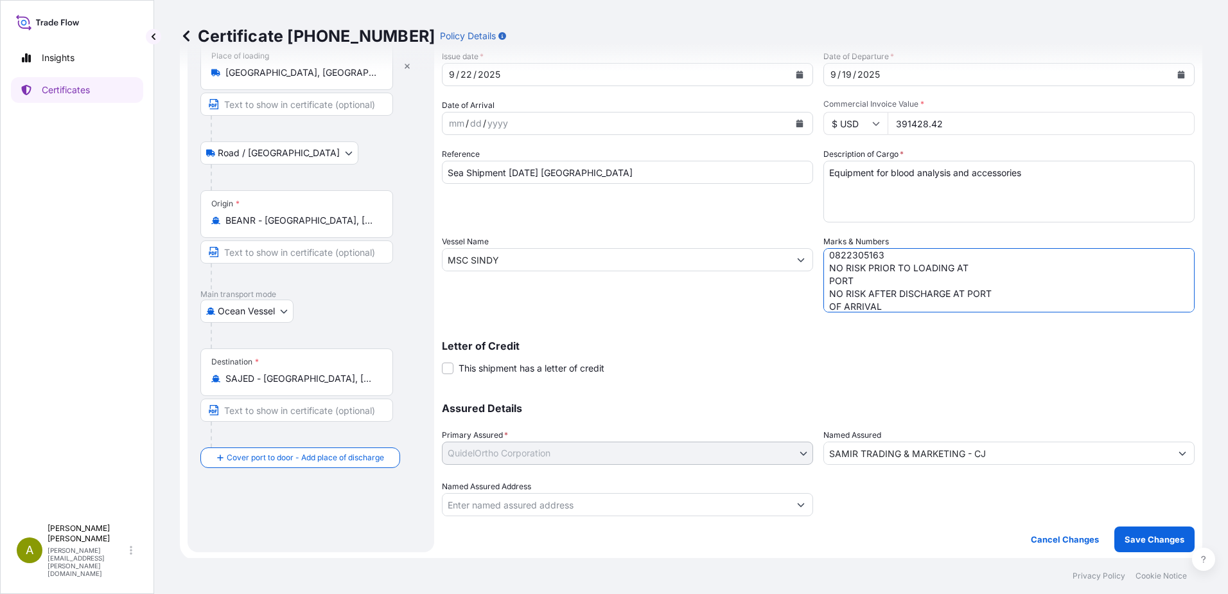
scroll to position [80, 0]
type textarea "0822399262 / 0822354310 / 0822399263 / 0822399264 / 0822399889 0822305163 NO RI…"
click at [919, 477] on p "Save Changes" at bounding box center [1155, 537] width 60 height 13
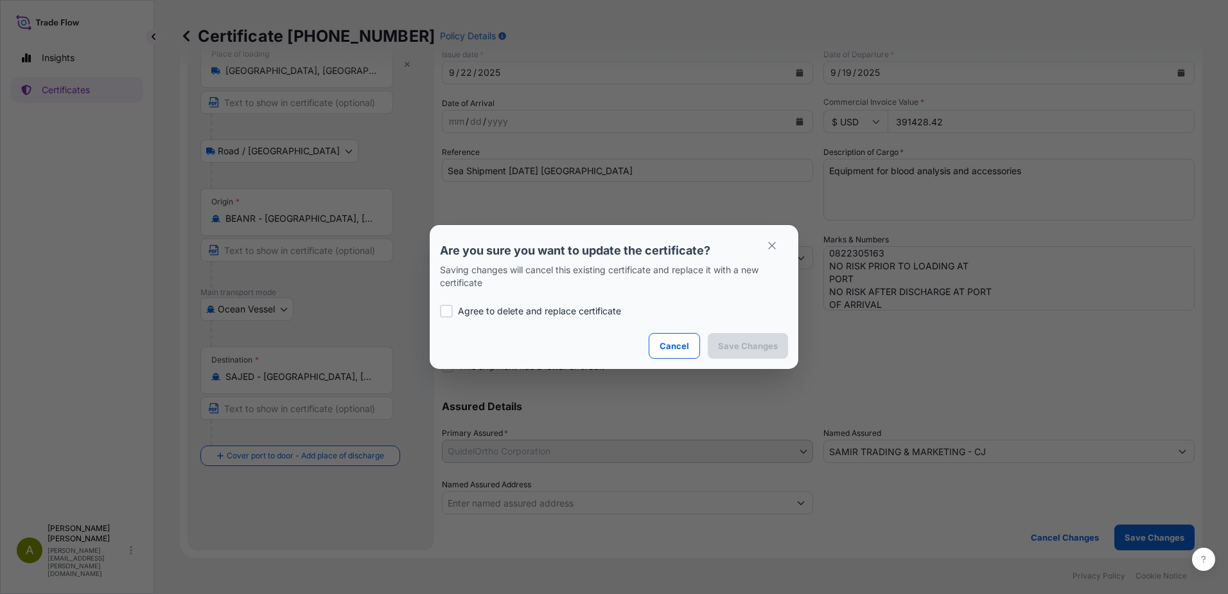
click at [538, 308] on p "Agree to delete and replace certificate" at bounding box center [539, 310] width 163 height 13
checkbox input "true"
click at [768, 345] on p "Save Changes" at bounding box center [748, 345] width 60 height 13
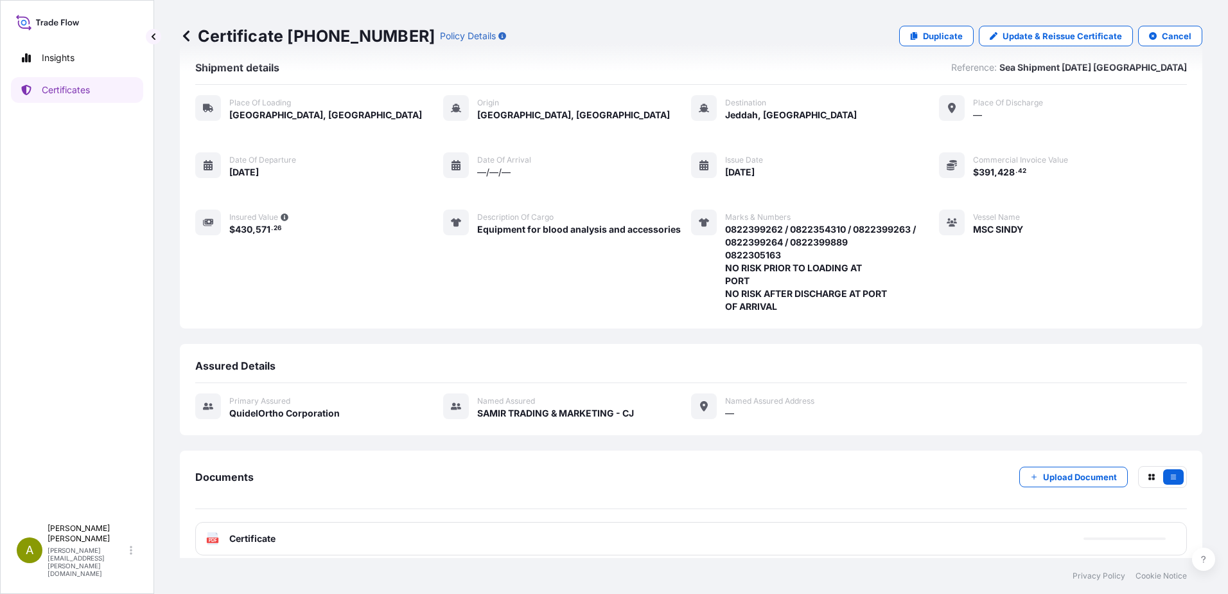
scroll to position [39, 0]
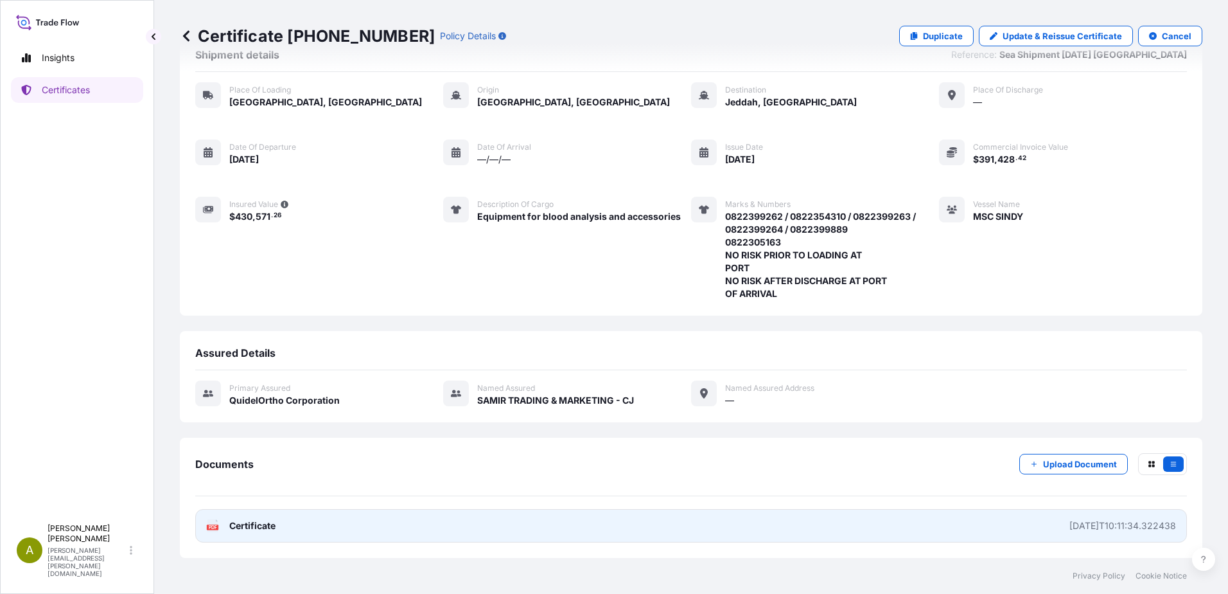
click at [716, 477] on link "PDF Certificate 2025-09-22T10:11:34.322438" at bounding box center [691, 525] width 992 height 33
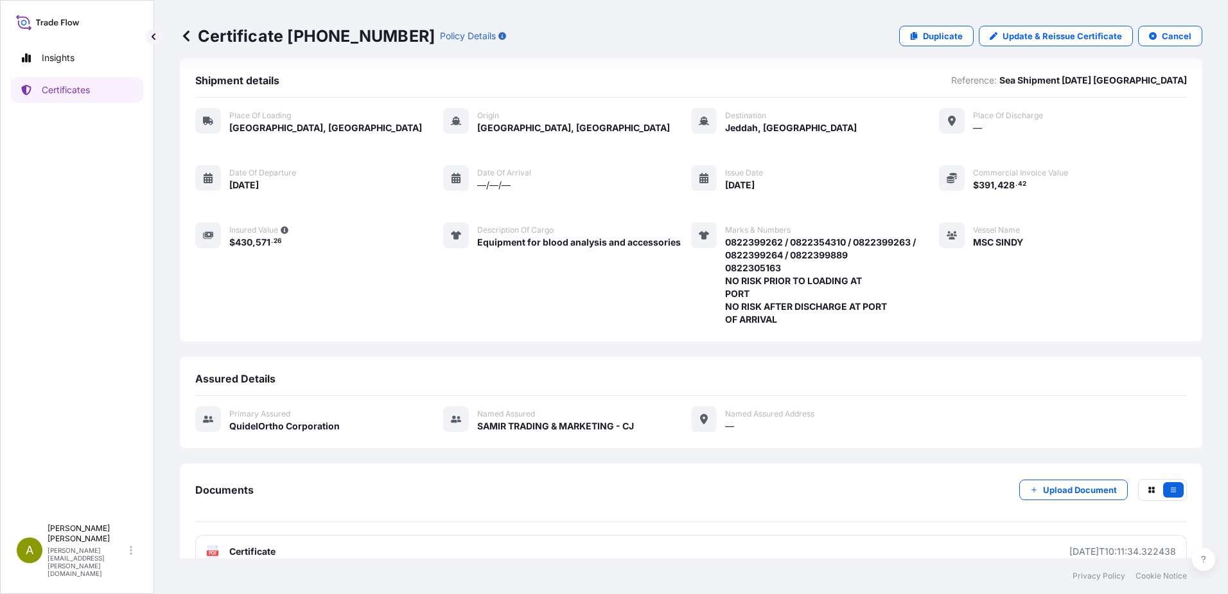
scroll to position [0, 0]
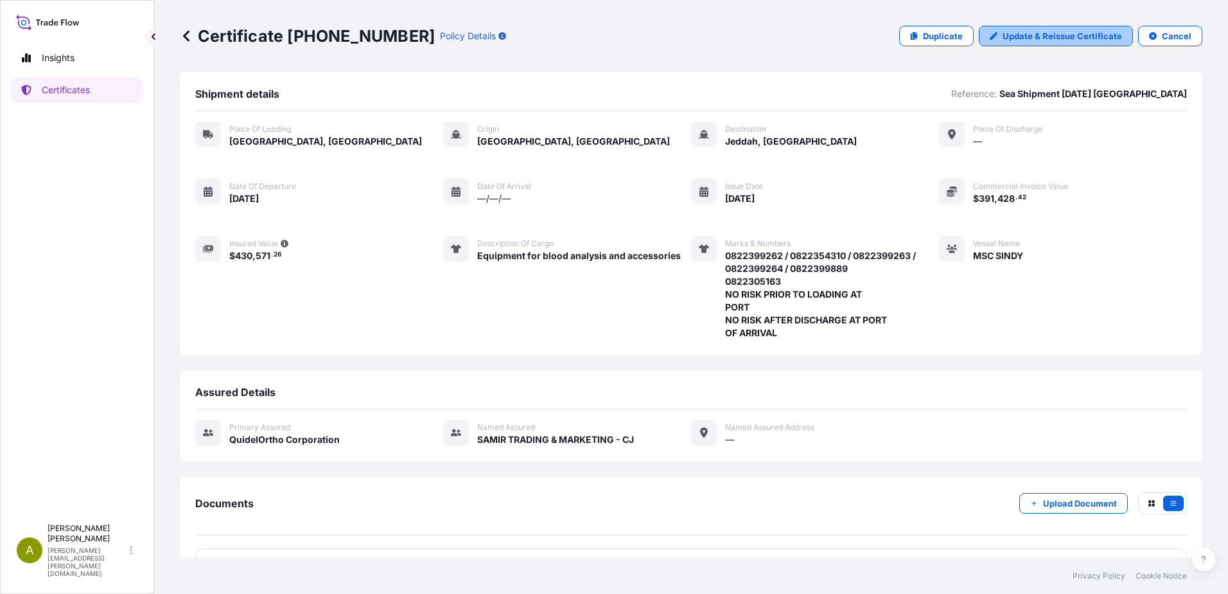
click at [919, 42] on link "Update & Reissue Certificate" at bounding box center [1056, 36] width 154 height 21
select select "Road / [GEOGRAPHIC_DATA]"
select select "Ocean Vessel"
select select "31549"
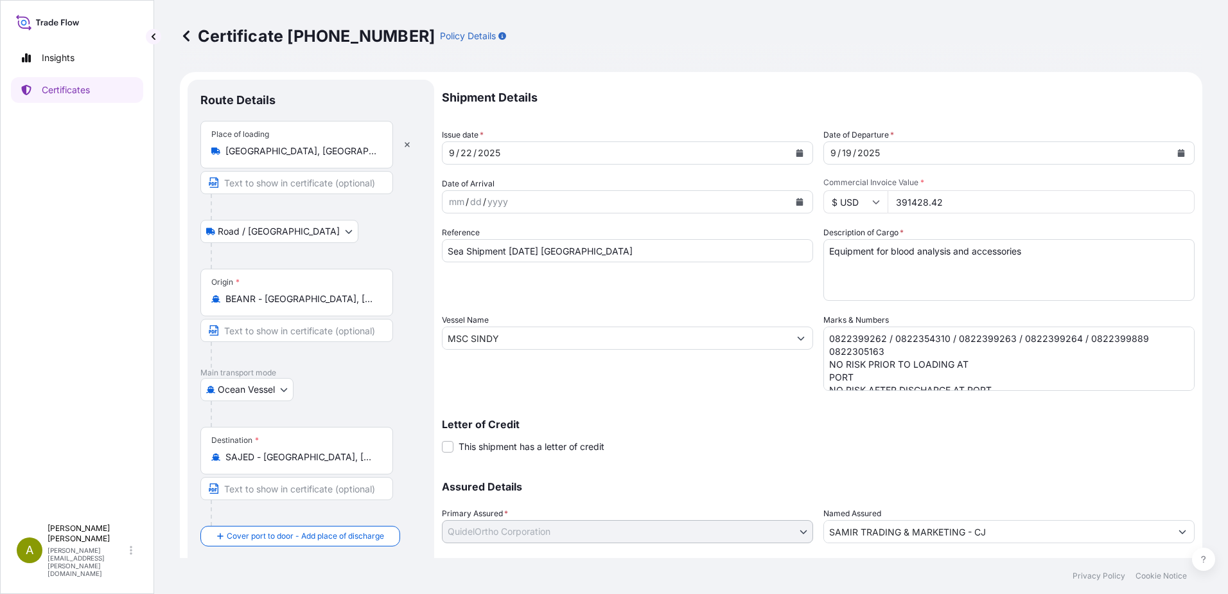
click at [860, 349] on textarea "0822399262 / 0822354310 / 0822399263 / 0822399264 / 0822399889 0822305163 NO RI…" at bounding box center [1008, 358] width 371 height 64
click at [859, 349] on textarea "0822399262 / 0822354310 / 0822399263 / 0822399264 / 0822399889 0822305163 NO RI…" at bounding box center [1008, 358] width 371 height 64
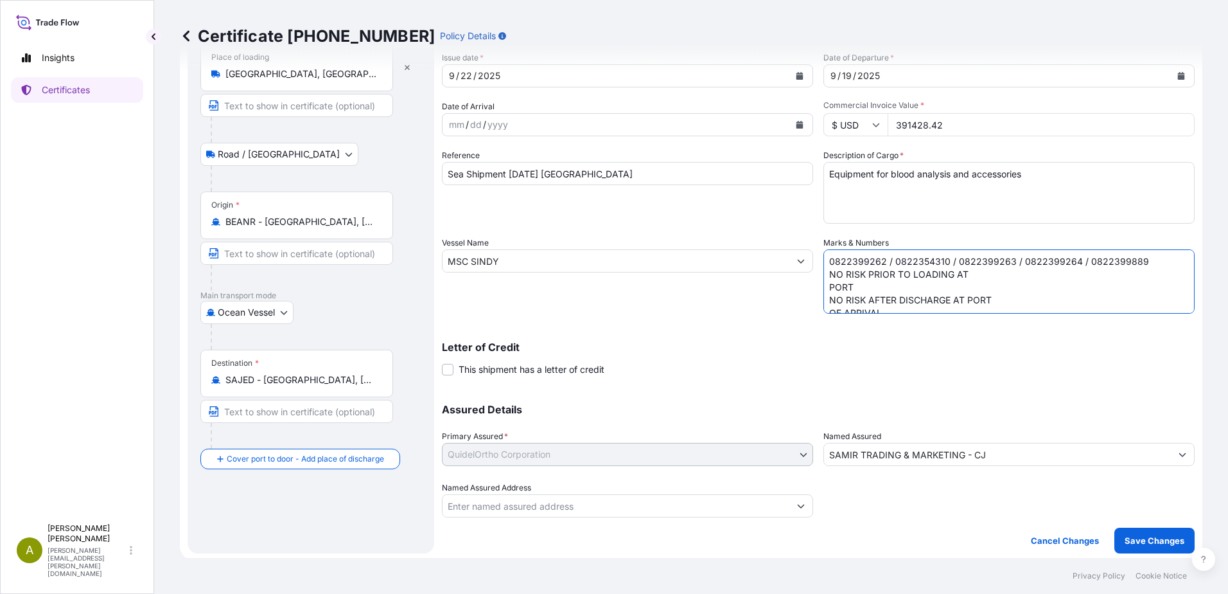
scroll to position [80, 0]
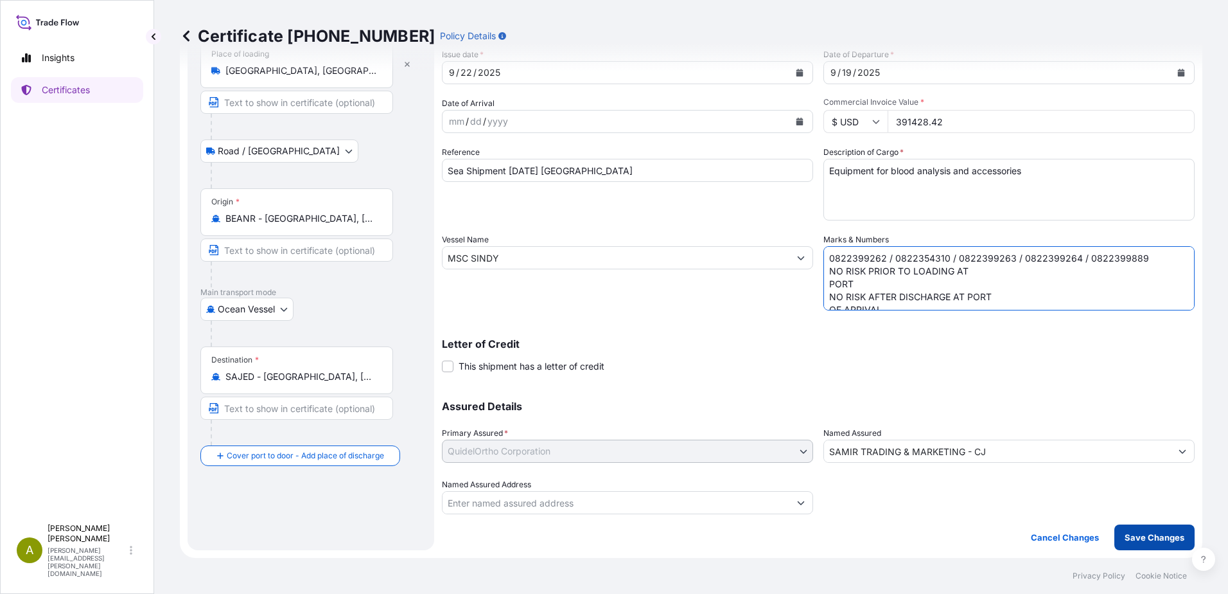
type textarea "0822399262 / 0822354310 / 0822399263 / 0822399264 / 0822399889 NO RISK PRIOR TO…"
click at [919, 477] on p "Save Changes" at bounding box center [1155, 537] width 60 height 13
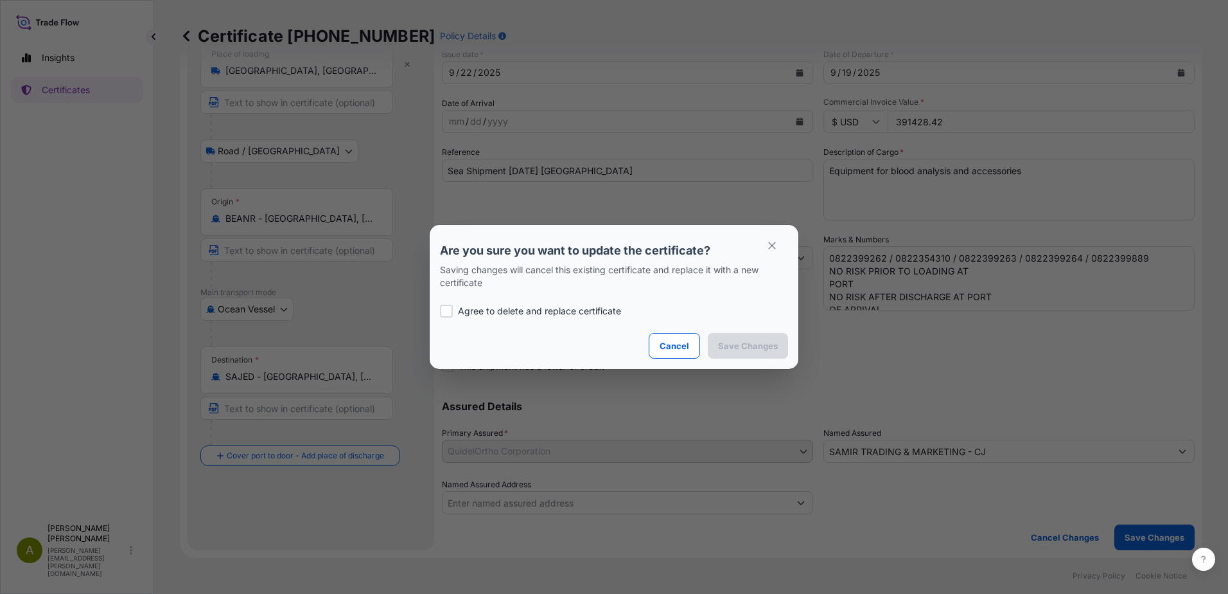
click at [513, 313] on p "Agree to delete and replace certificate" at bounding box center [539, 310] width 163 height 13
checkbox input "true"
click at [771, 342] on p "Save Changes" at bounding box center [748, 345] width 60 height 13
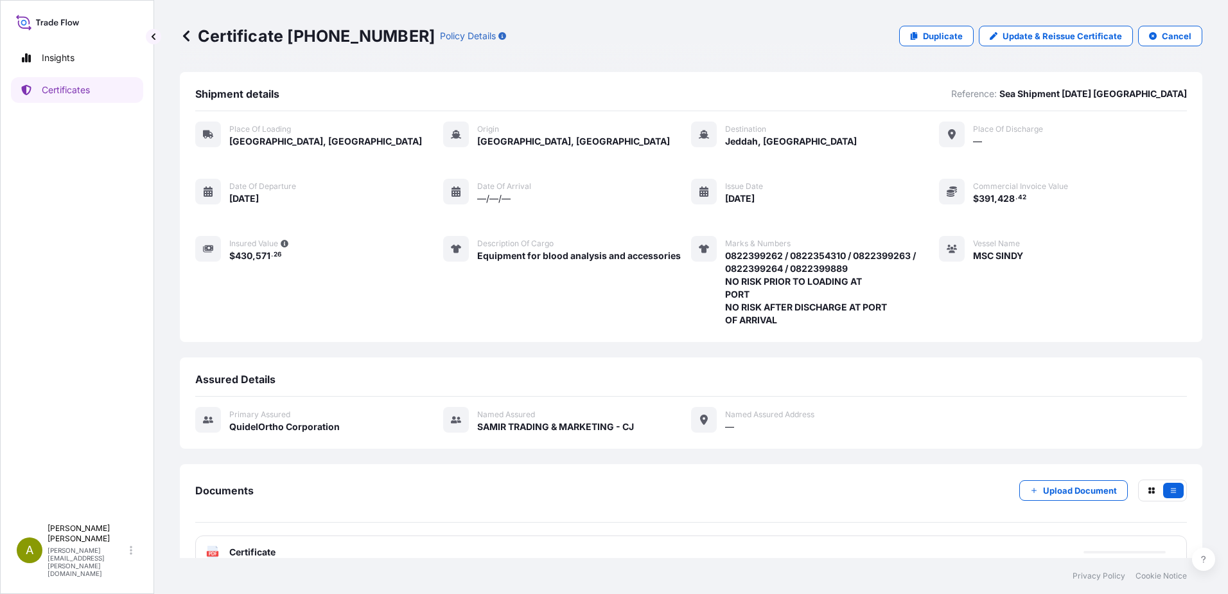
scroll to position [26, 0]
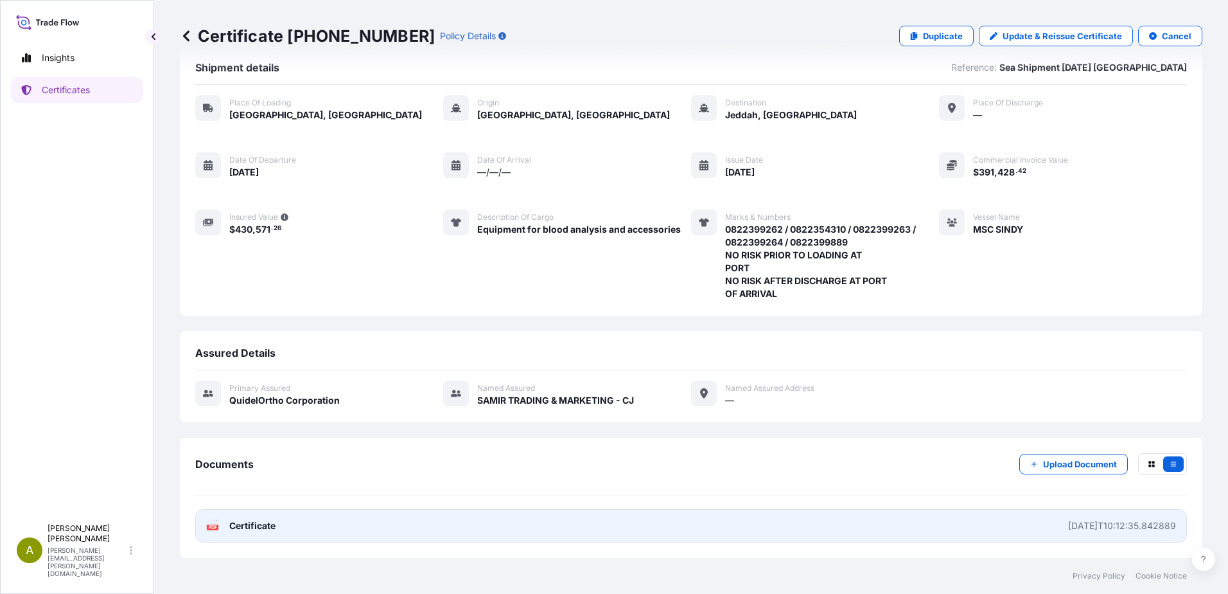
click at [715, 477] on link "PDF Certificate 2025-09-22T10:12:35.842889" at bounding box center [691, 525] width 992 height 33
click at [780, 477] on link "PDF Certificate 2025-09-22T10:12:35.842889" at bounding box center [691, 525] width 992 height 33
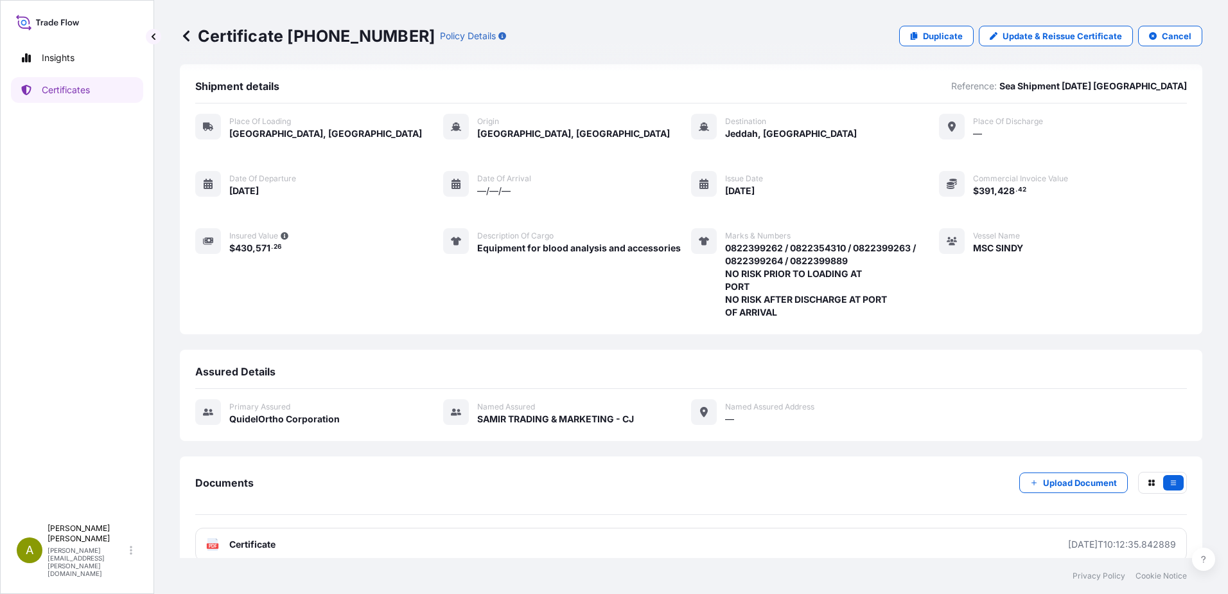
scroll to position [0, 0]
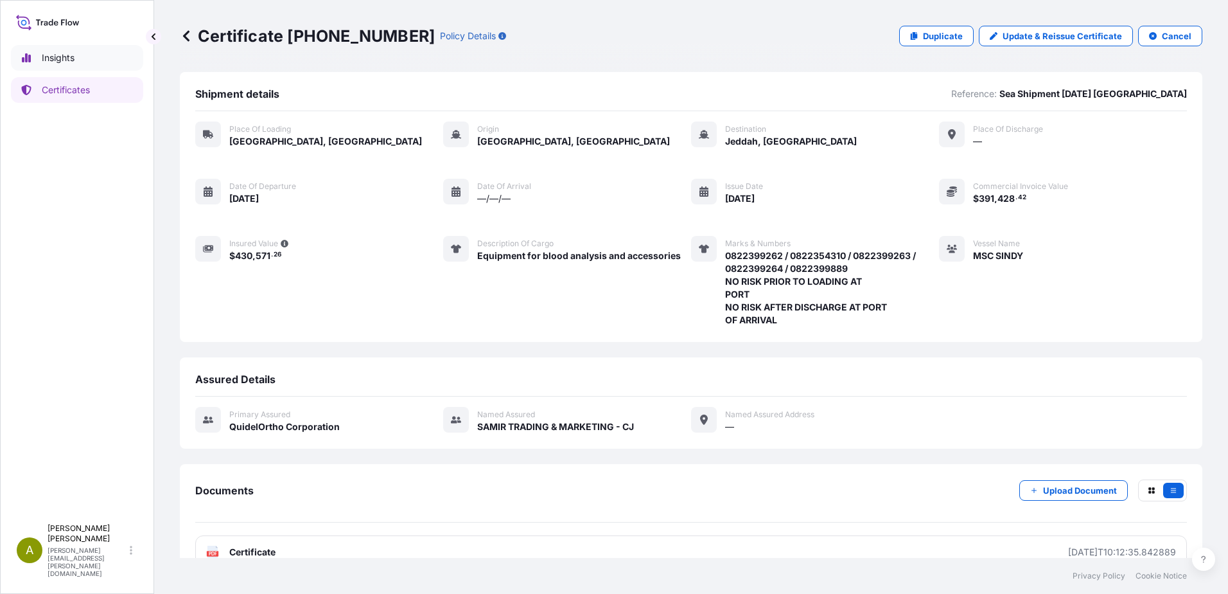
click at [70, 56] on p "Insights" at bounding box center [58, 57] width 33 height 13
select select "2025"
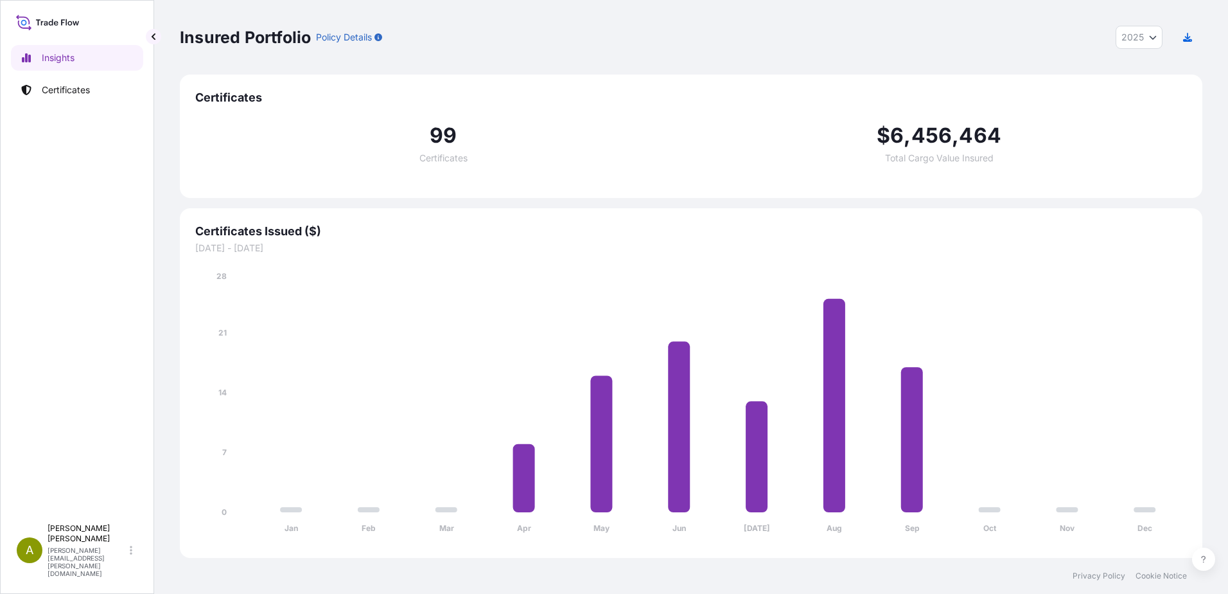
click at [44, 33] on div at bounding box center [77, 22] width 132 height 22
click at [49, 25] on icon at bounding box center [51, 22] width 4 height 6
click at [52, 20] on icon at bounding box center [51, 22] width 4 height 6
click at [27, 20] on icon at bounding box center [48, 22] width 64 height 19
click at [80, 90] on p "Certificates" at bounding box center [66, 90] width 48 height 13
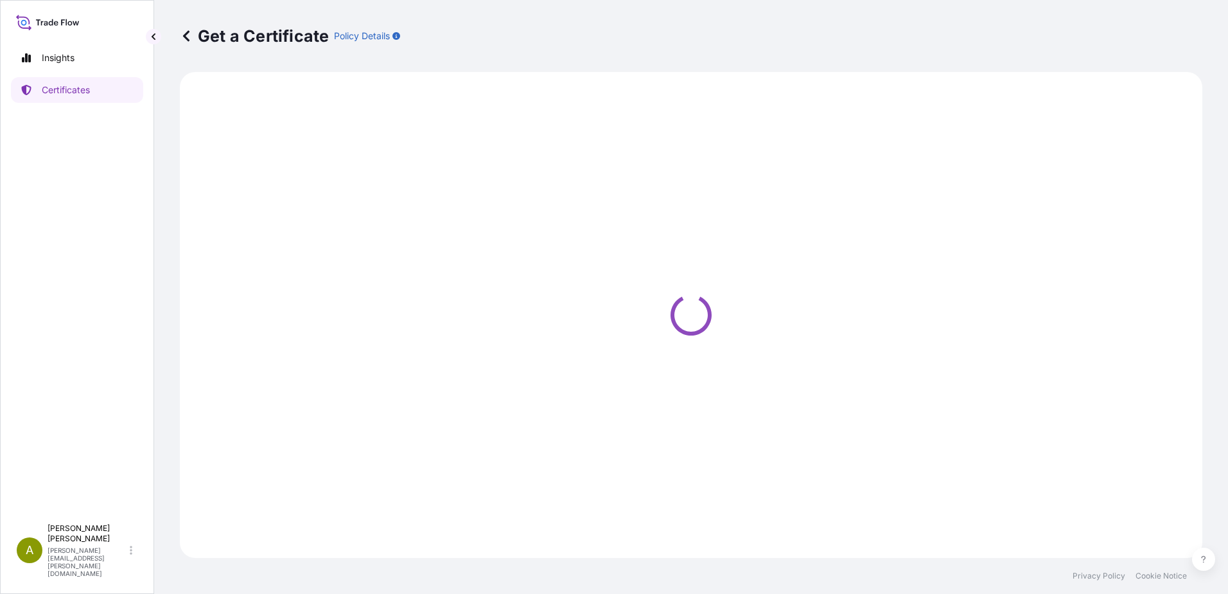
select select "Ocean Vessel"
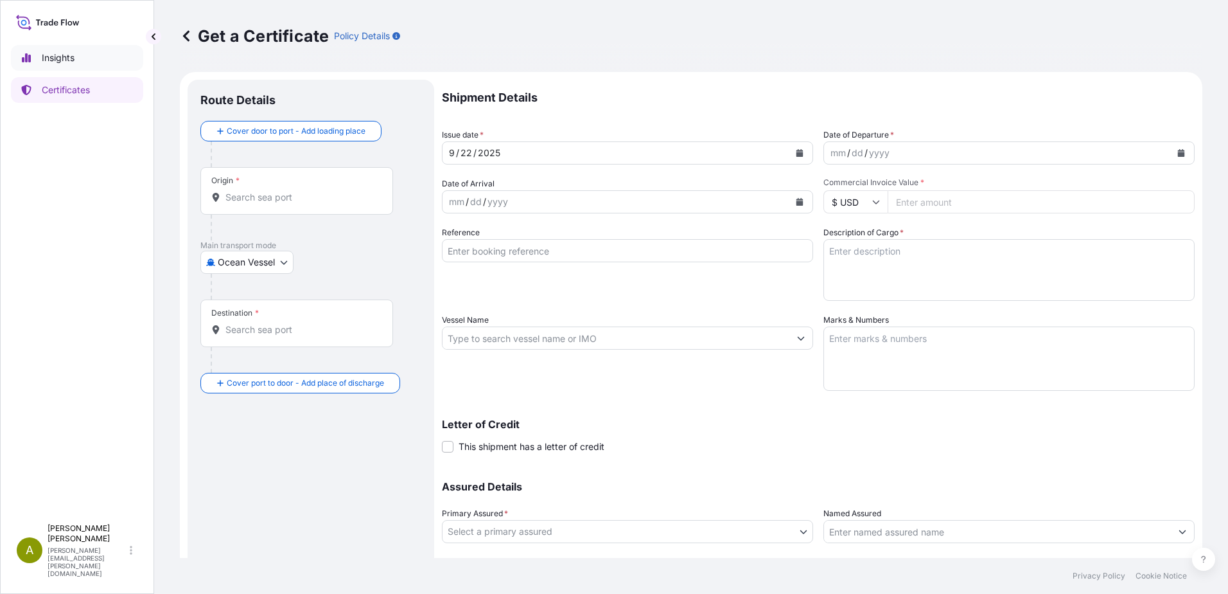
click at [71, 58] on p "Insights" at bounding box center [58, 57] width 33 height 13
select select "2025"
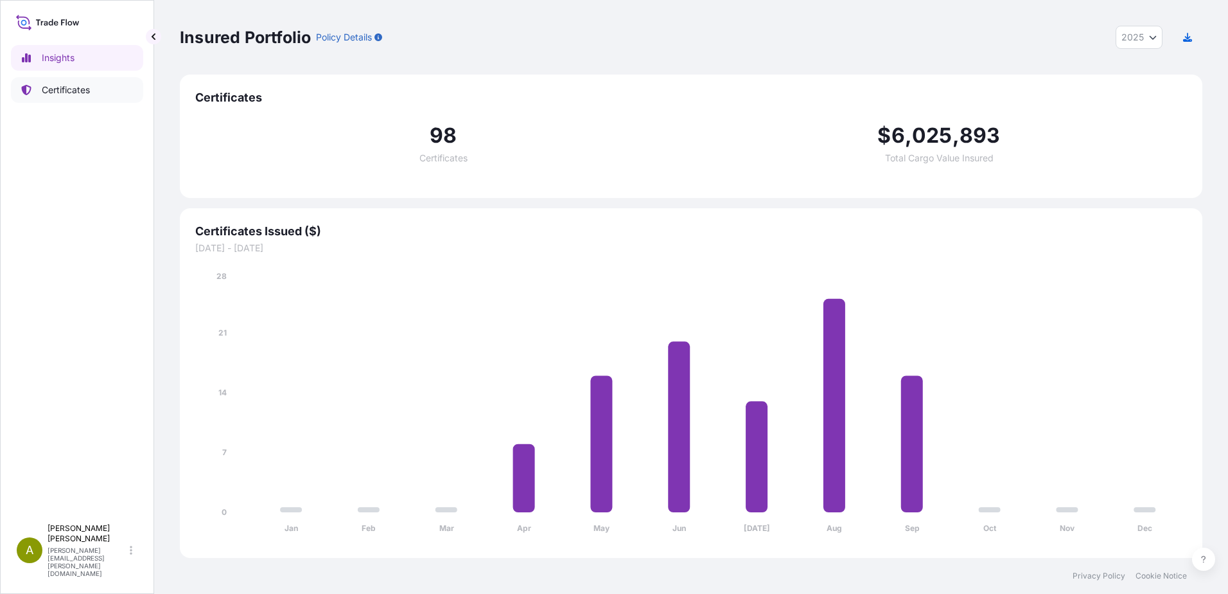
click at [76, 96] on link "Certificates" at bounding box center [77, 90] width 132 height 26
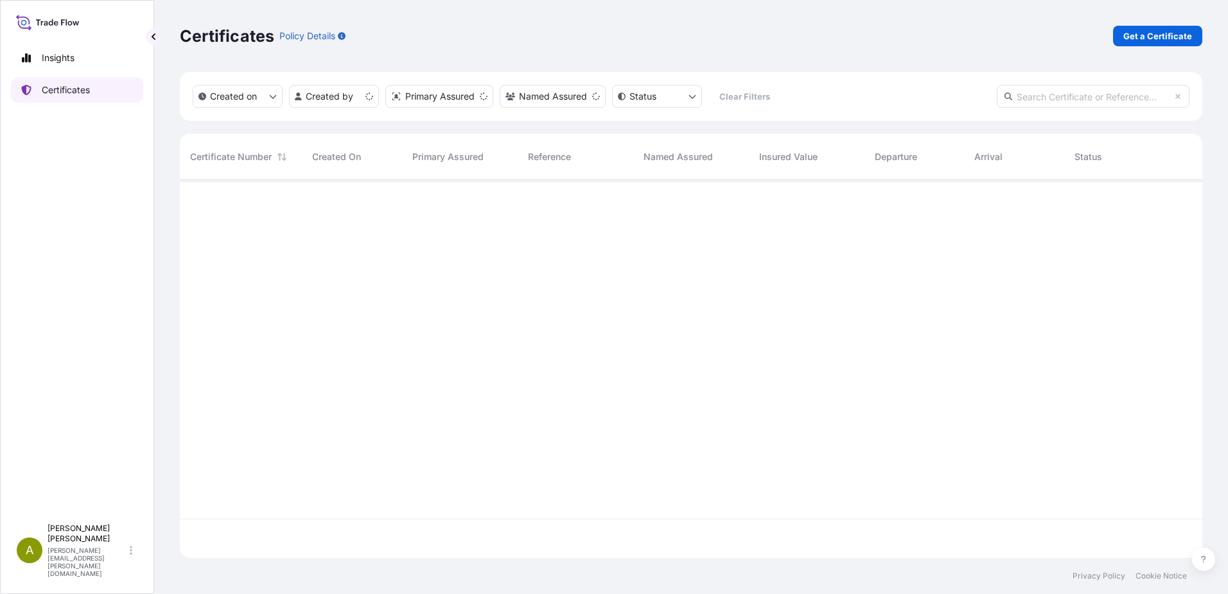
scroll to position [375, 1013]
click at [1060, 98] on input "text" at bounding box center [1093, 96] width 193 height 23
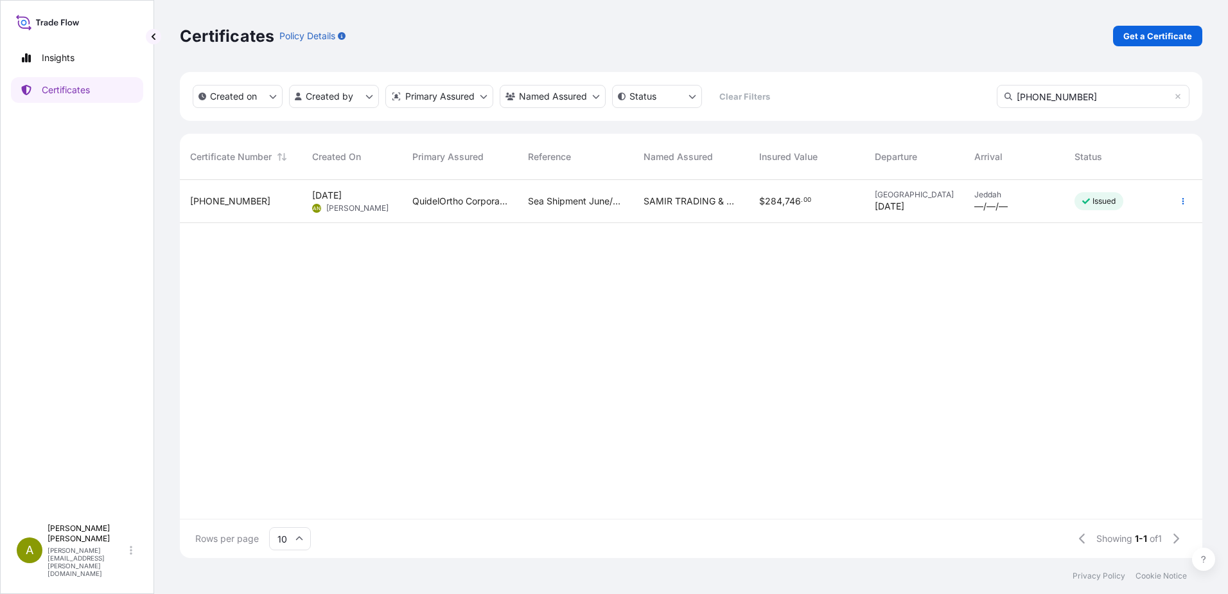
type input "[PHONE_NUMBER]"
click at [492, 209] on div "QuidelOrtho Corporation" at bounding box center [460, 201] width 116 height 43
